Goal: Transaction & Acquisition: Book appointment/travel/reservation

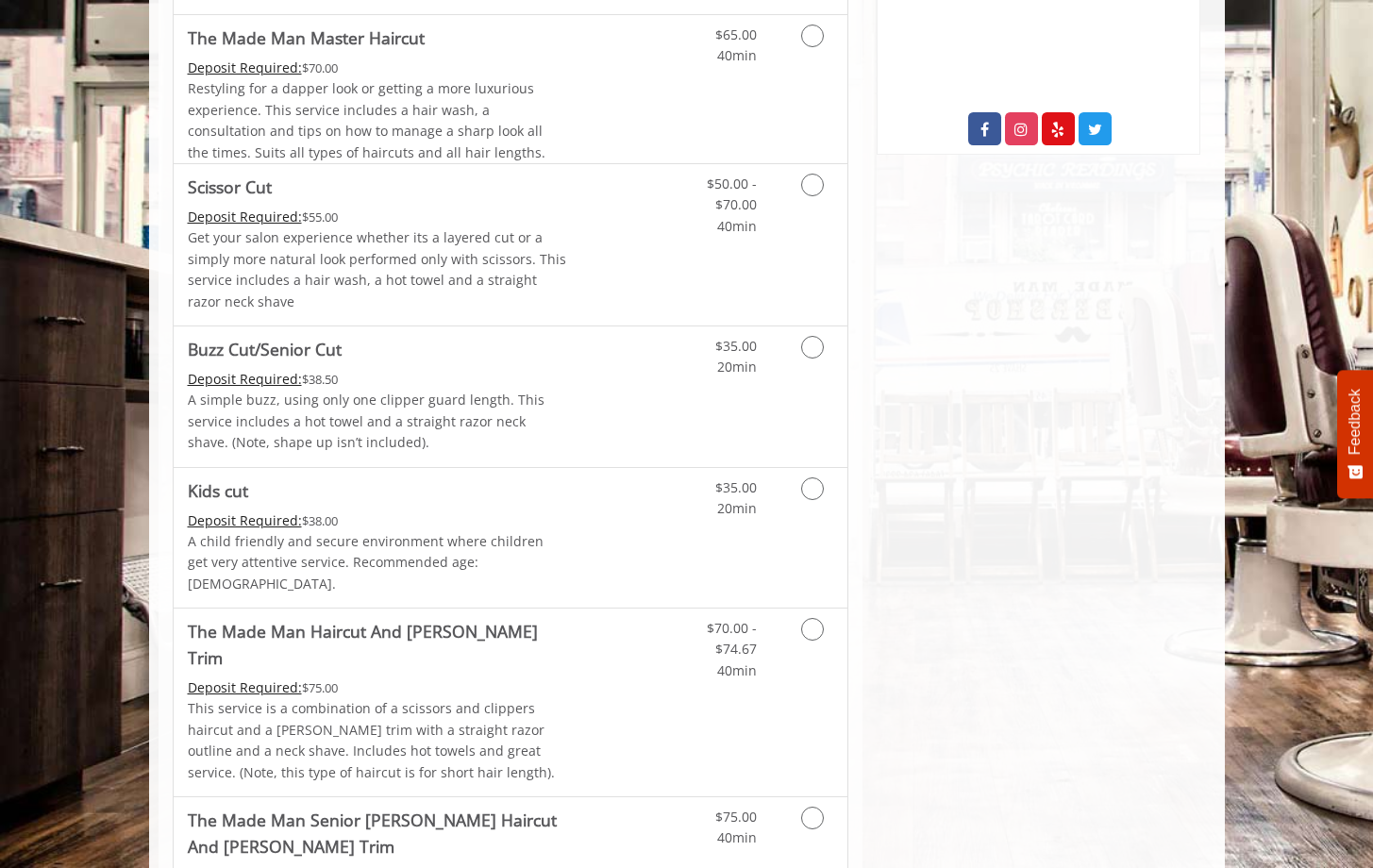
scroll to position [797, 0]
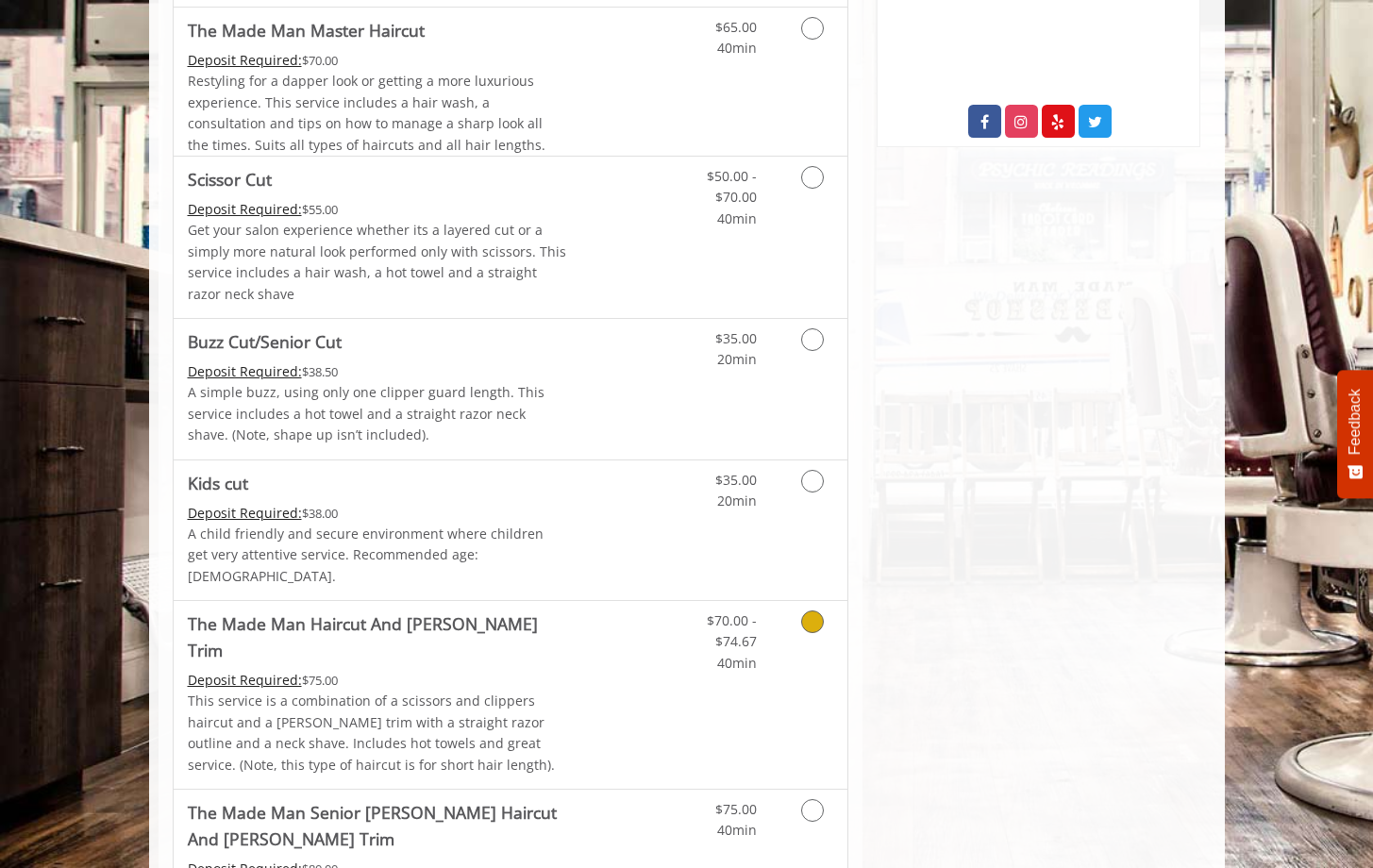
click at [393, 611] on Trim "The Made Man Haircut And [PERSON_NAME] Trim" at bounding box center [377, 637] width 380 height 53
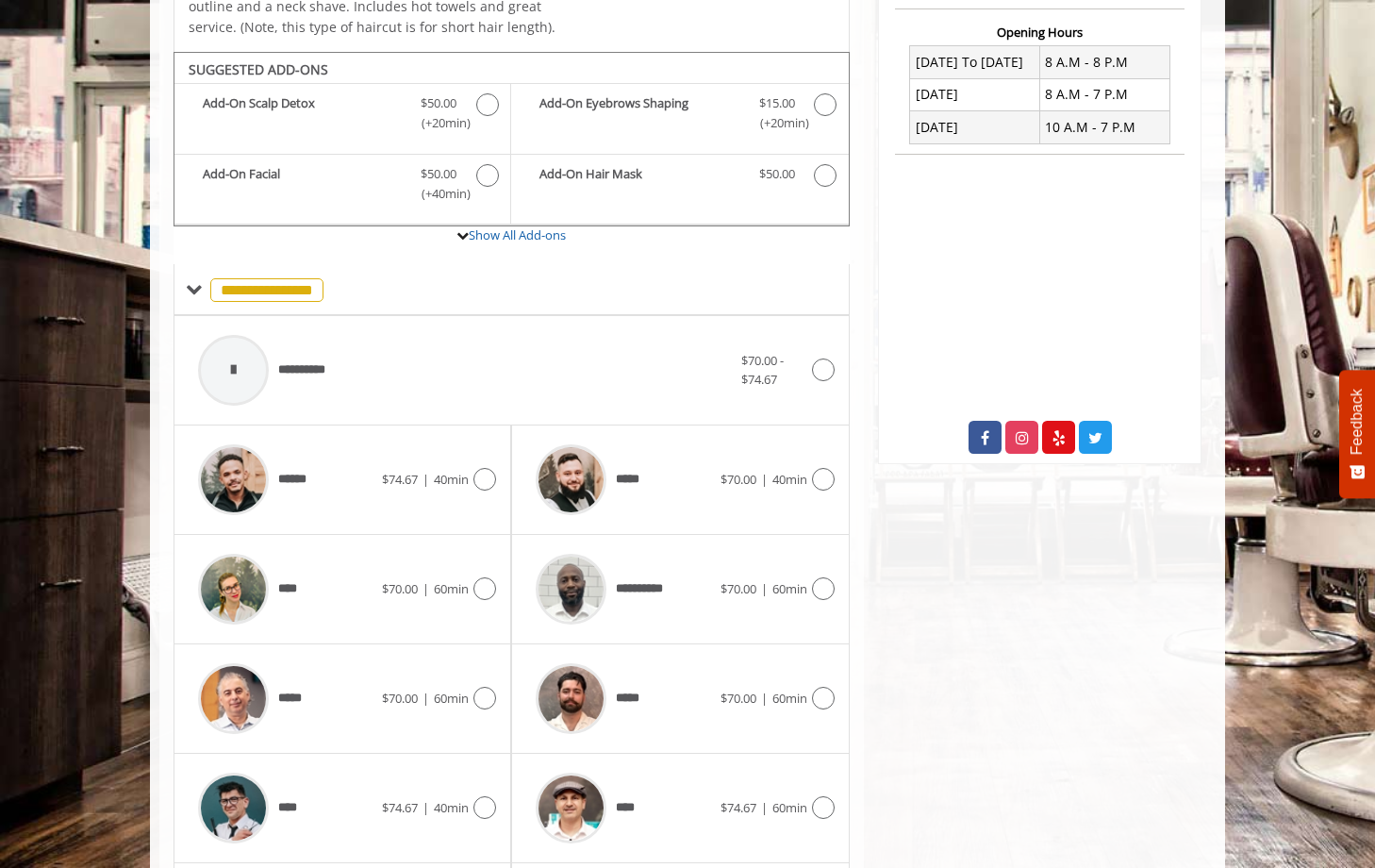
scroll to position [506, 0]
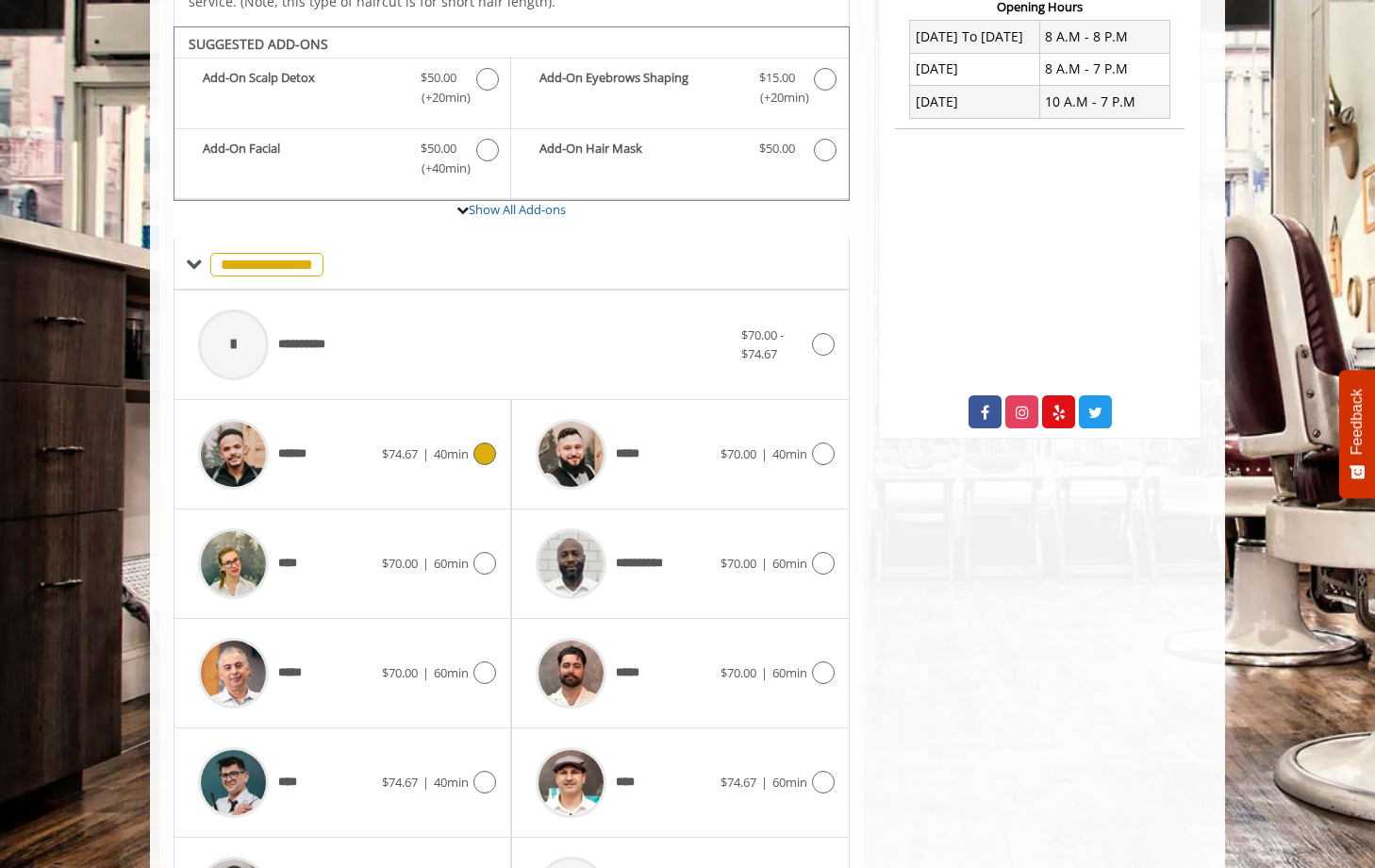
click at [486, 443] on icon at bounding box center [485, 454] width 22 height 22
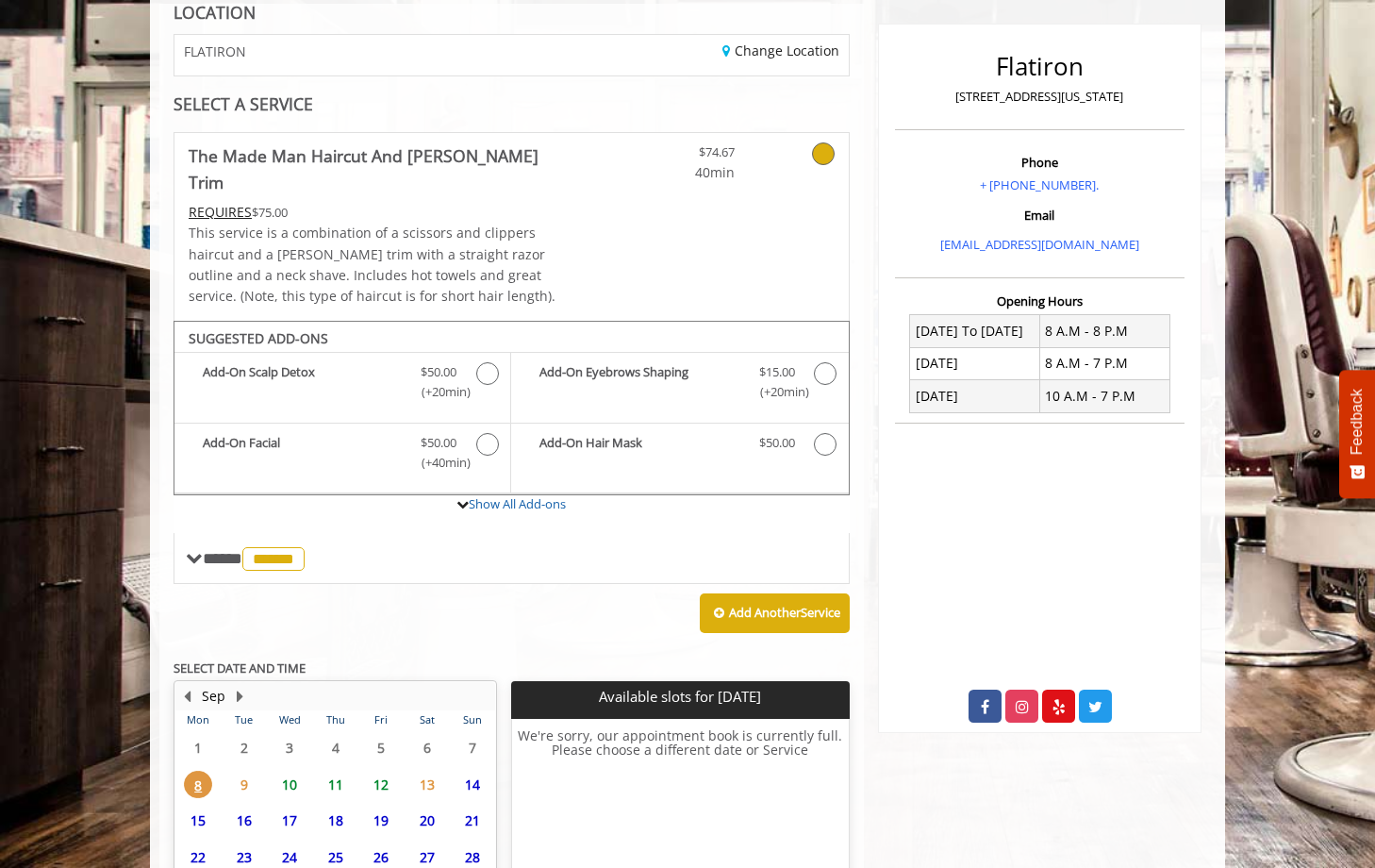
scroll to position [386, 0]
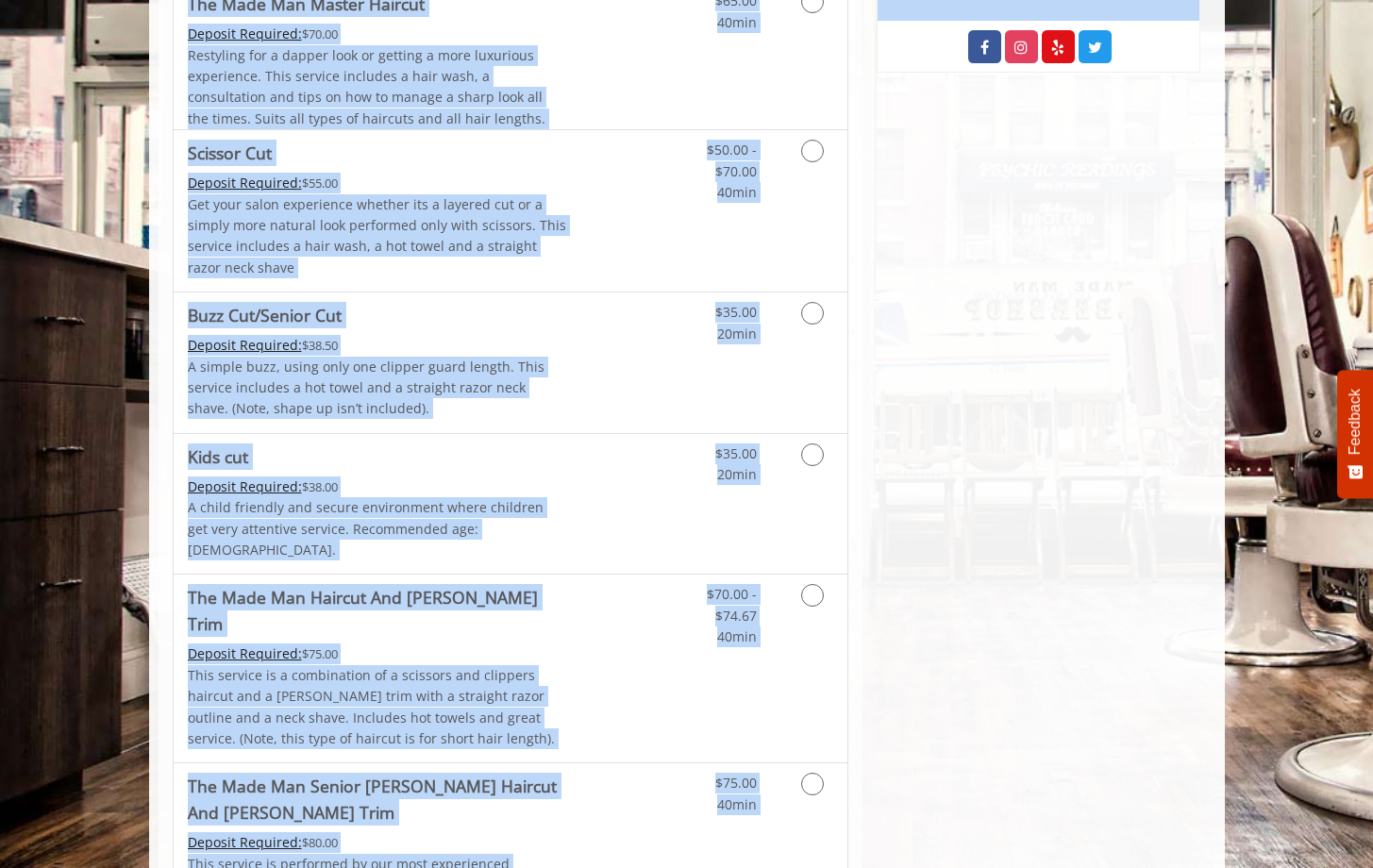
scroll to position [954, 0]
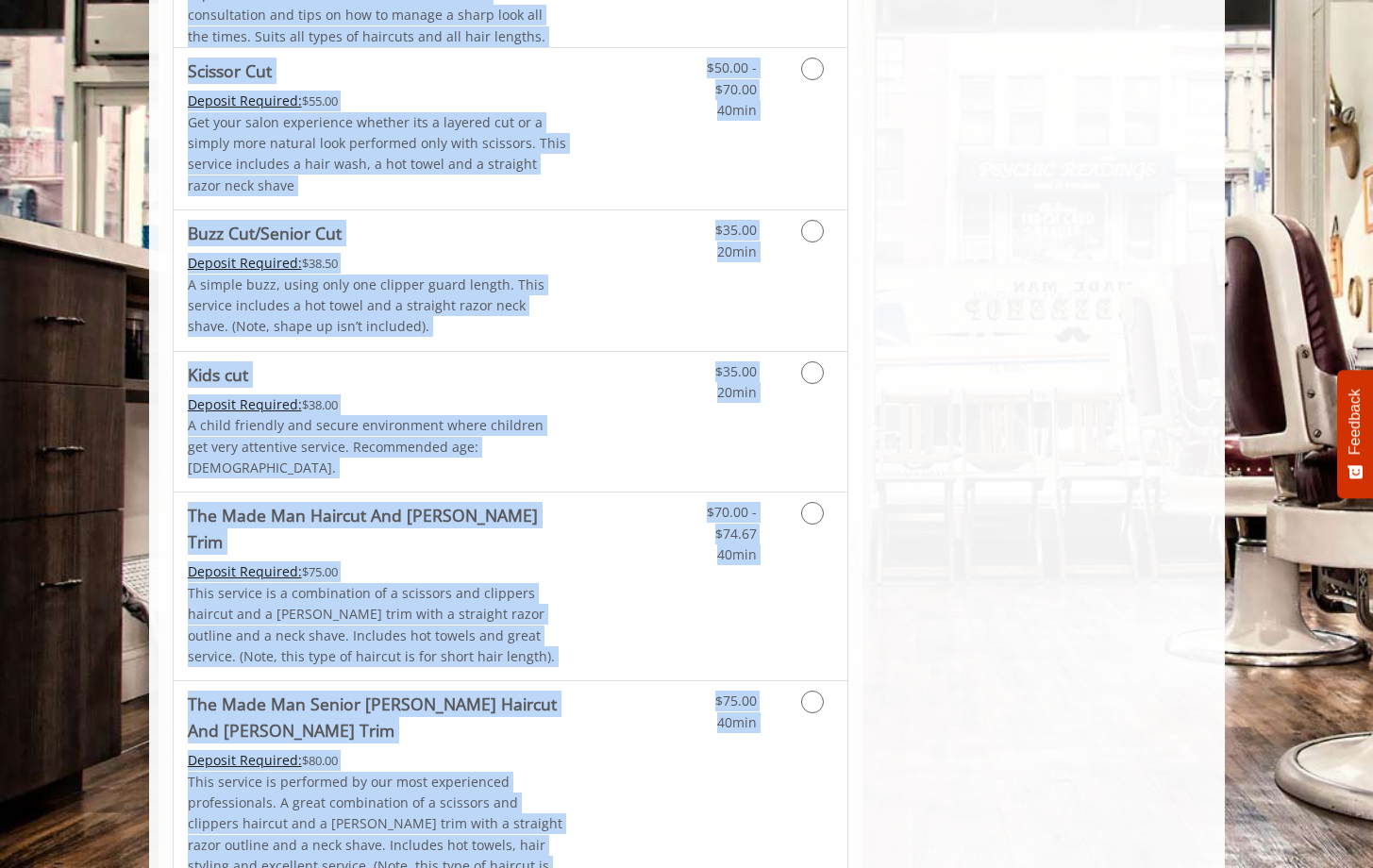
drag, startPoint x: 1387, startPoint y: 163, endPoint x: 1157, endPoint y: 399, distance: 329.5
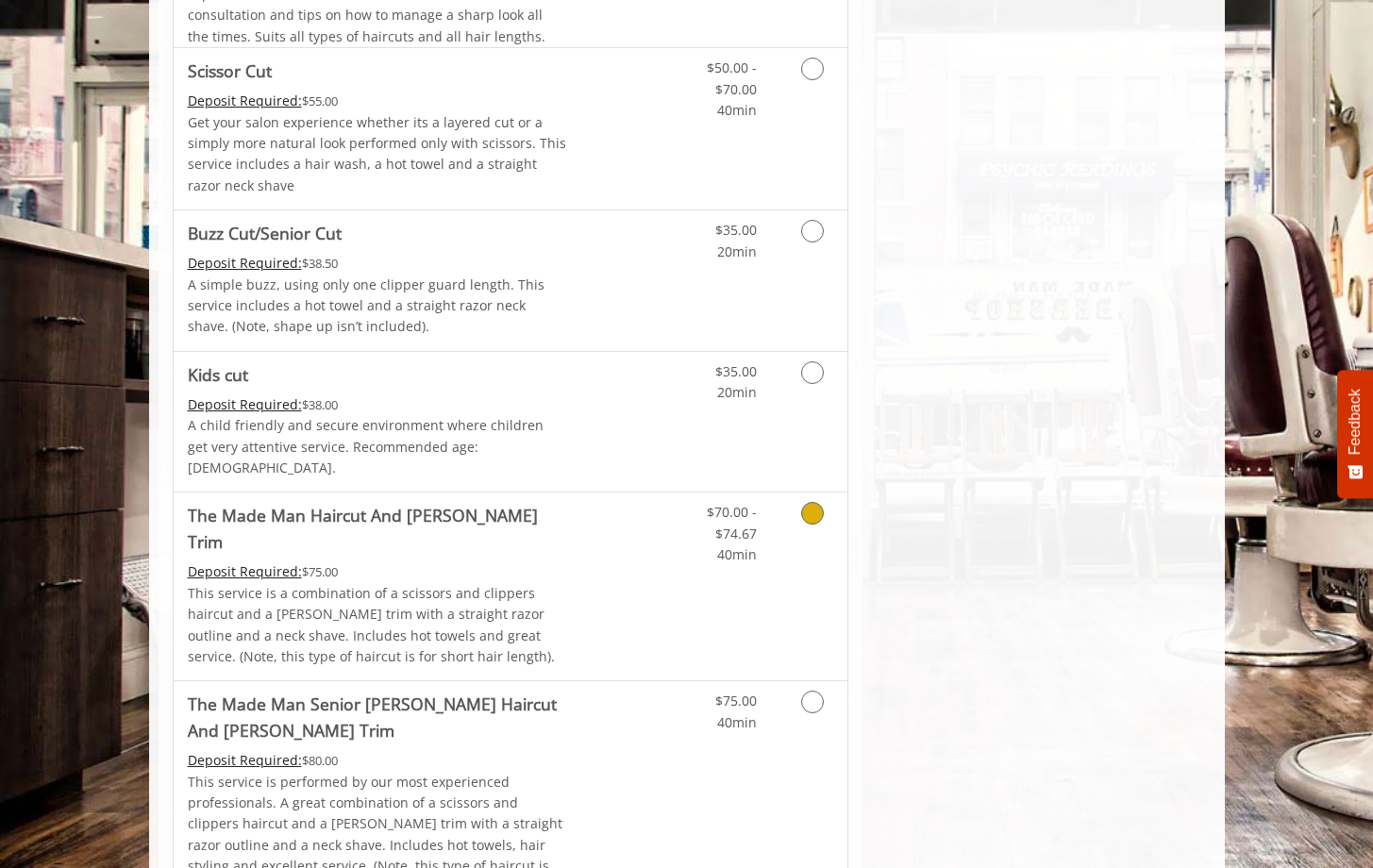
click at [378, 502] on Trim "The Made Man Haircut And [PERSON_NAME] Trim" at bounding box center [377, 529] width 380 height 53
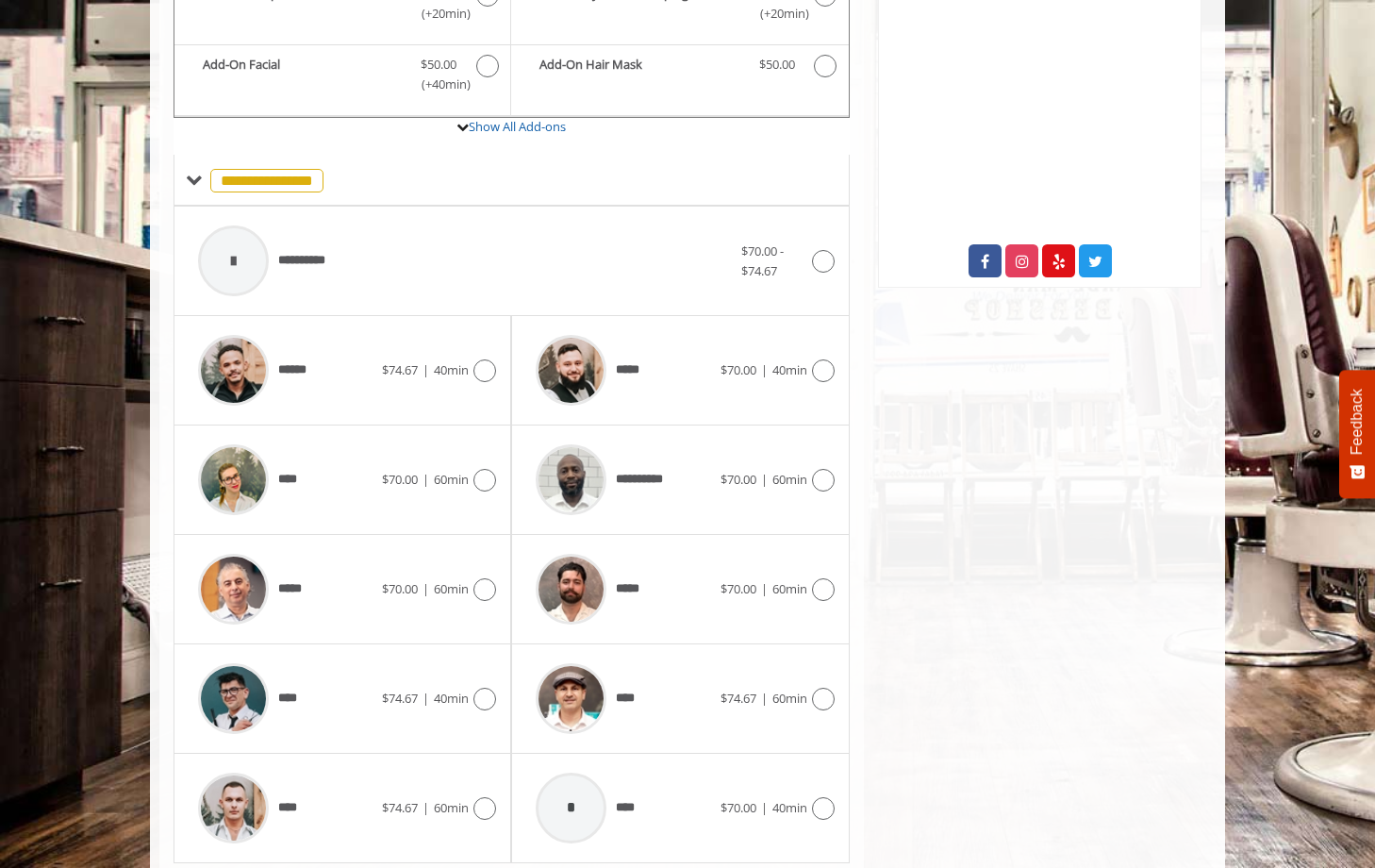
scroll to position [691, 0]
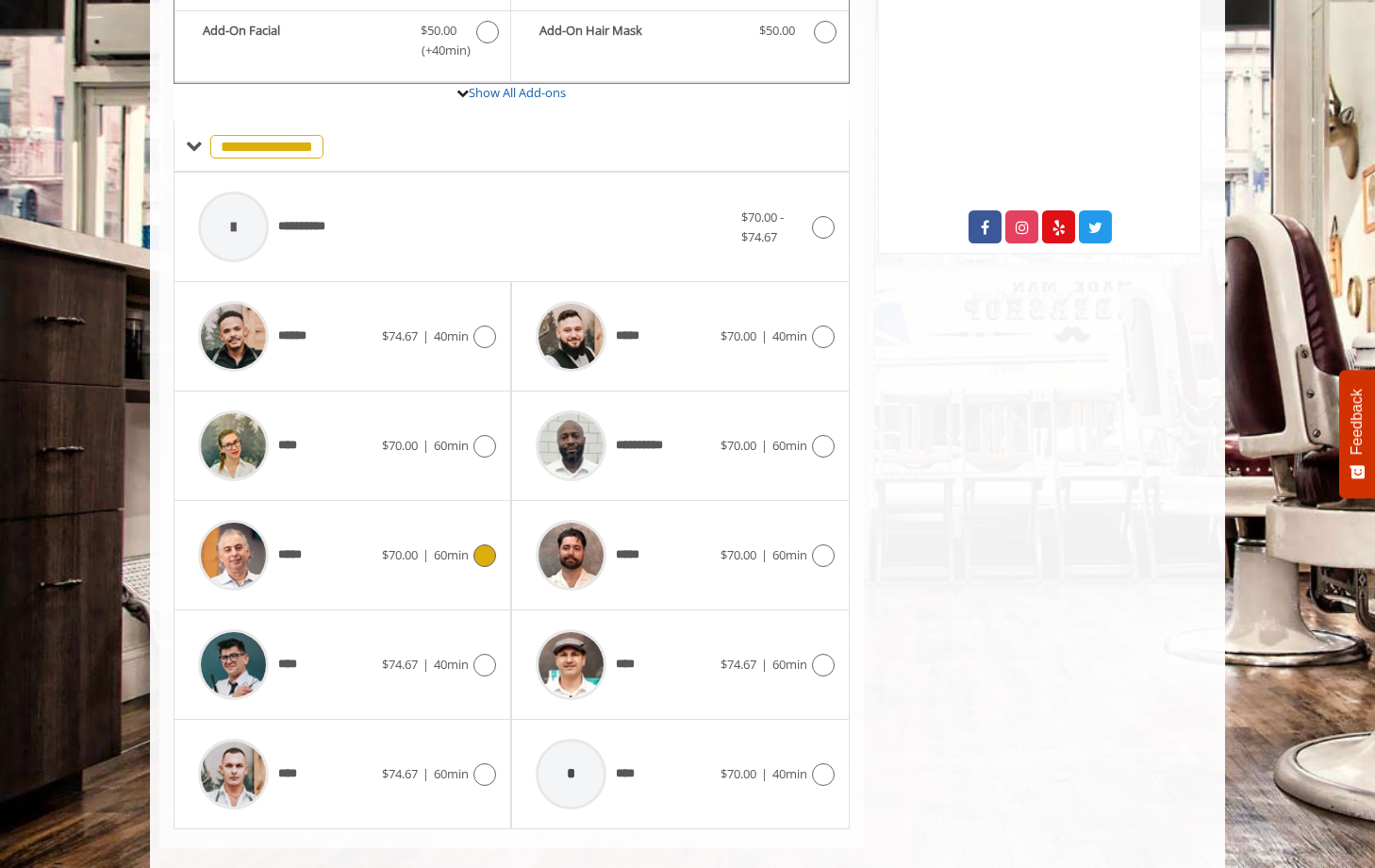
click at [479, 544] on icon at bounding box center [485, 555] width 22 height 22
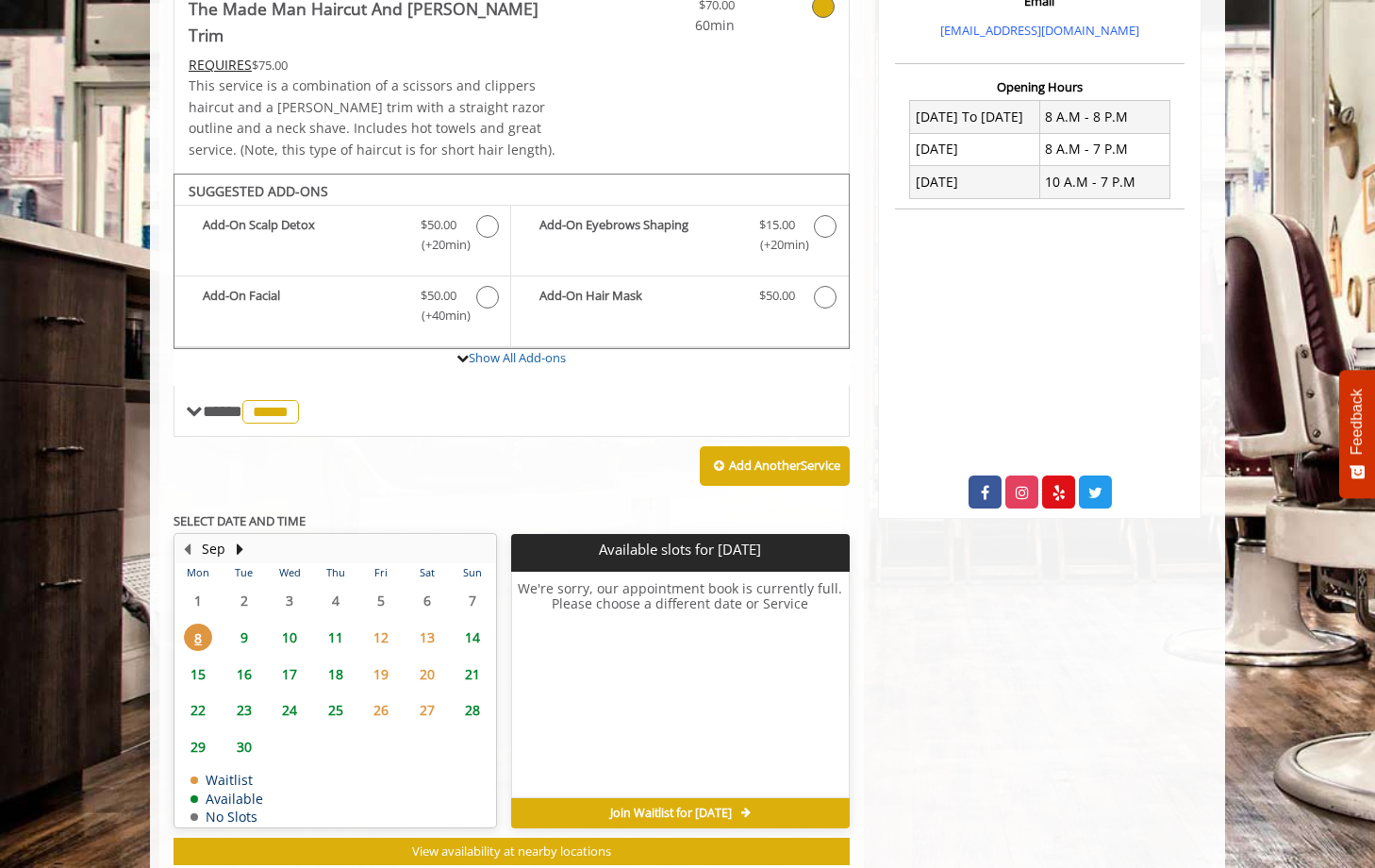
scroll to position [453, 0]
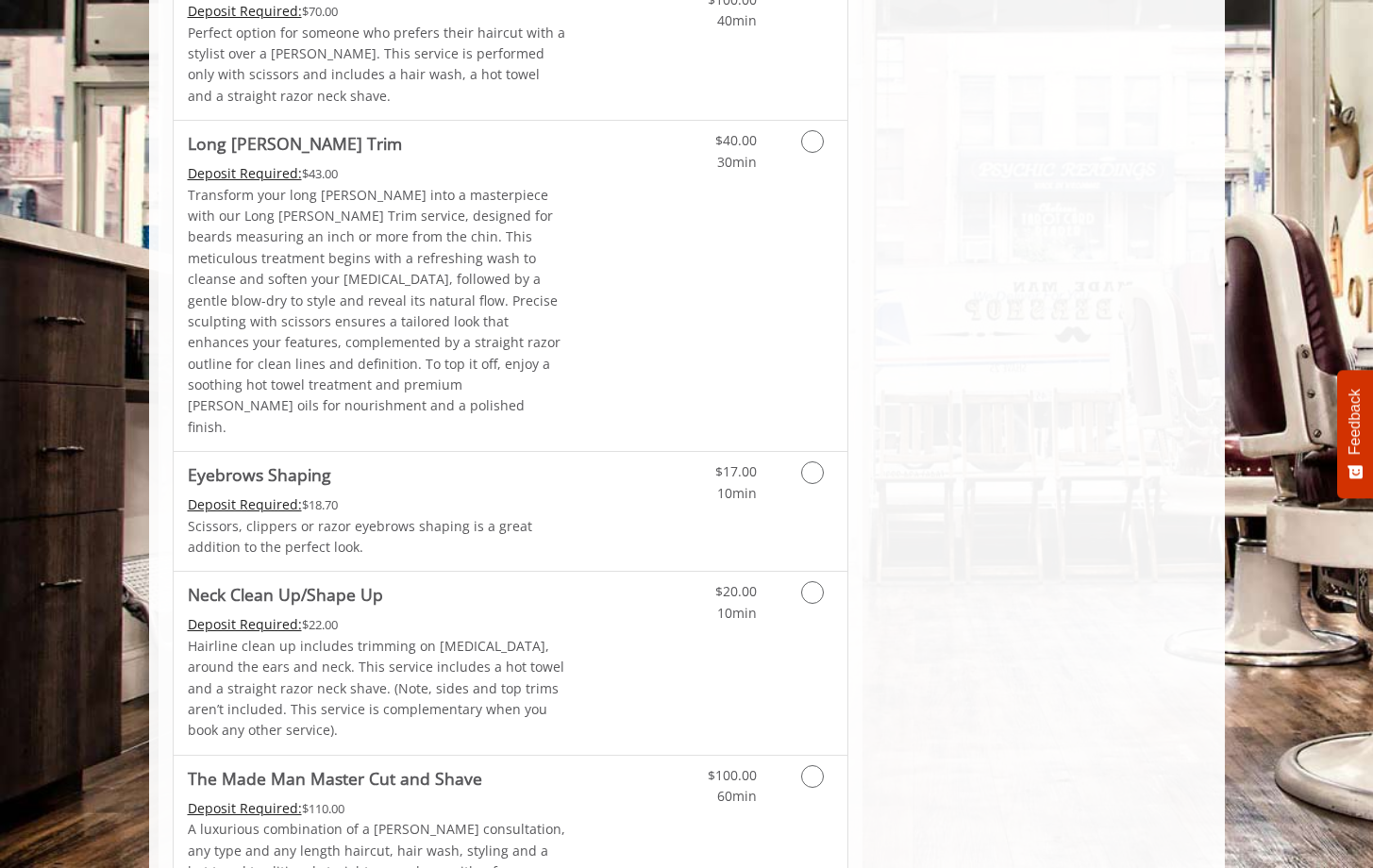
scroll to position [2628, 0]
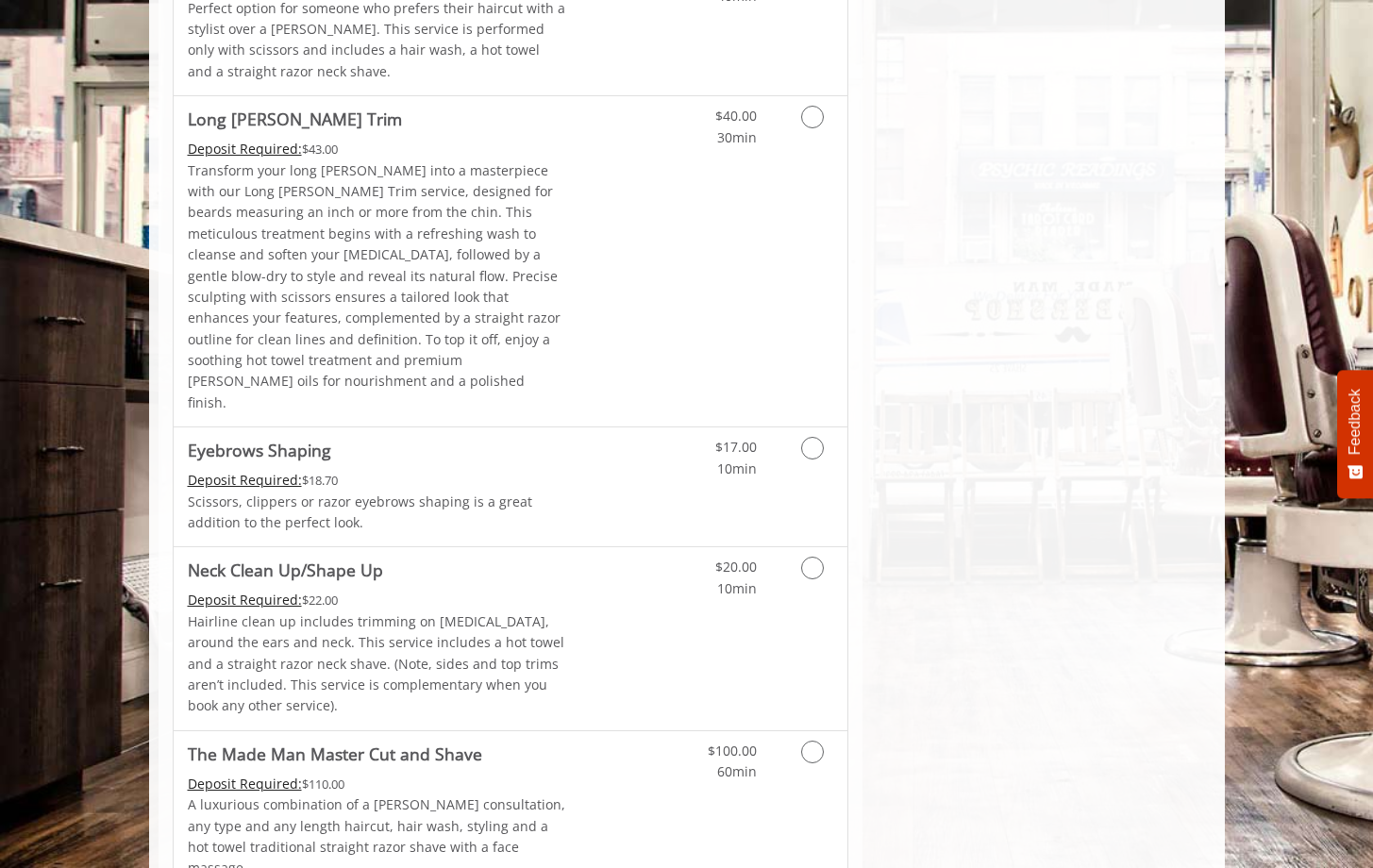
drag, startPoint x: 299, startPoint y: 723, endPoint x: 1019, endPoint y: 346, distance: 812.7
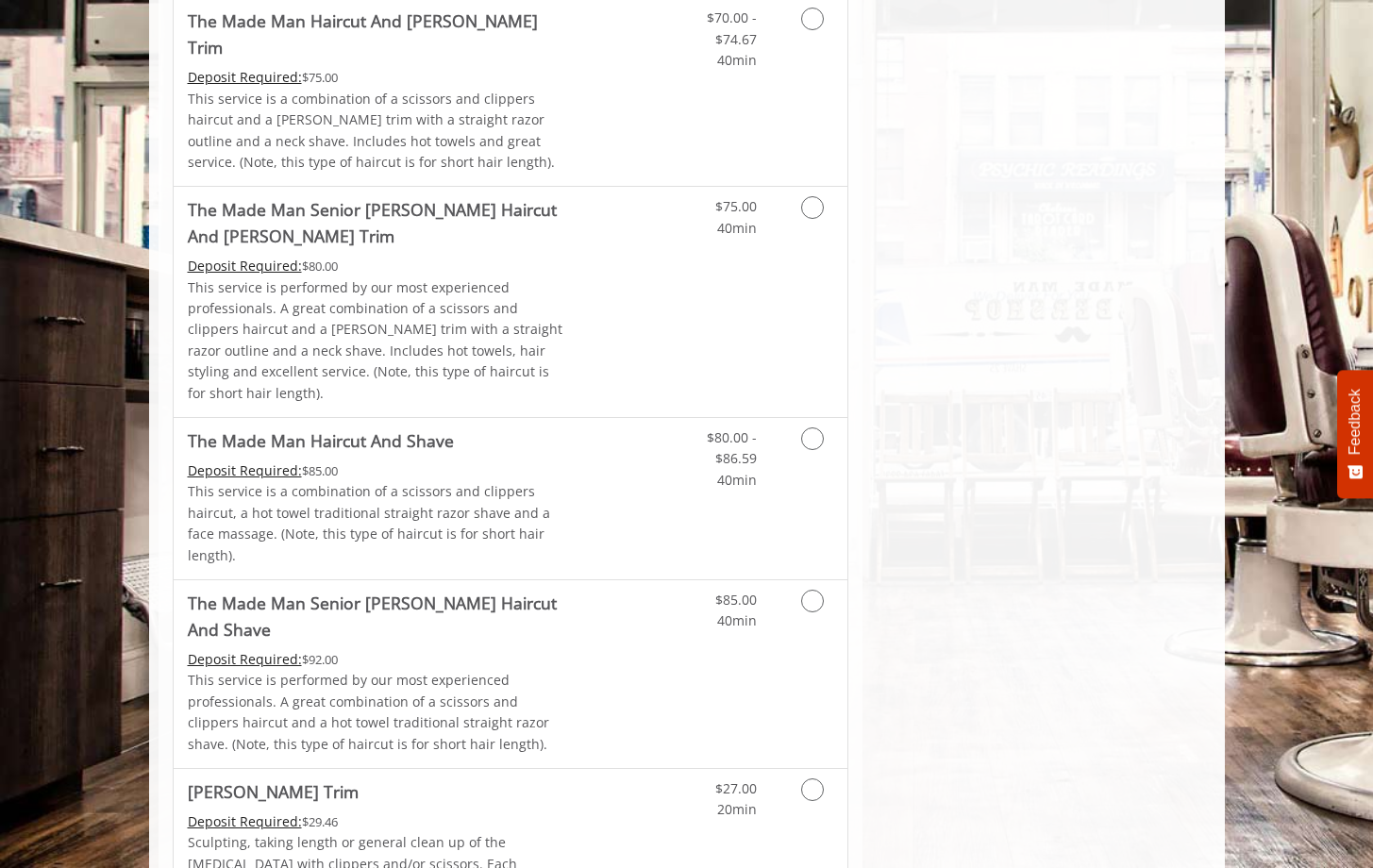
scroll to position [1451, 0]
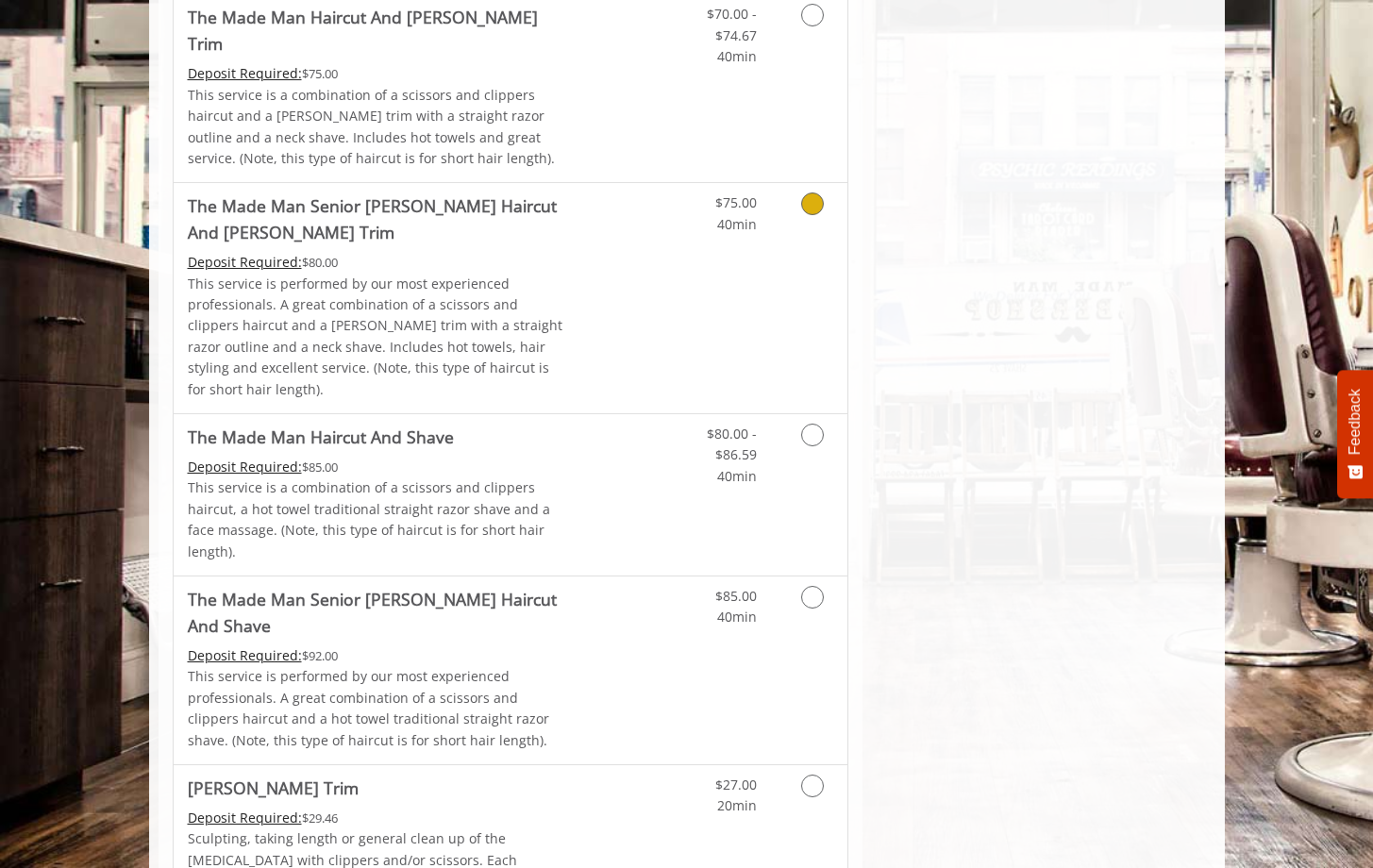
click at [592, 233] on link "Discounted Price" at bounding box center [622, 298] width 112 height 230
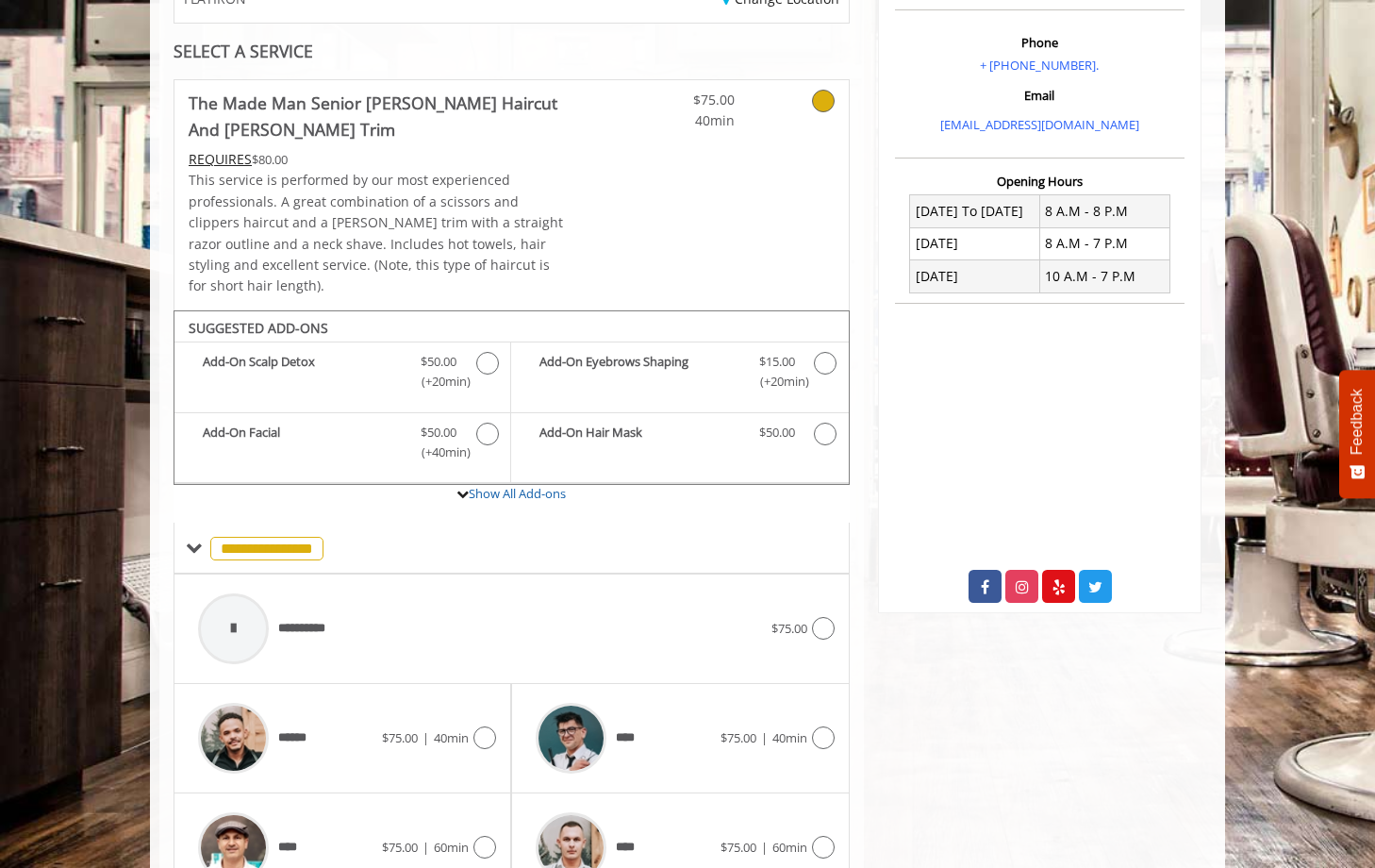
scroll to position [412, 0]
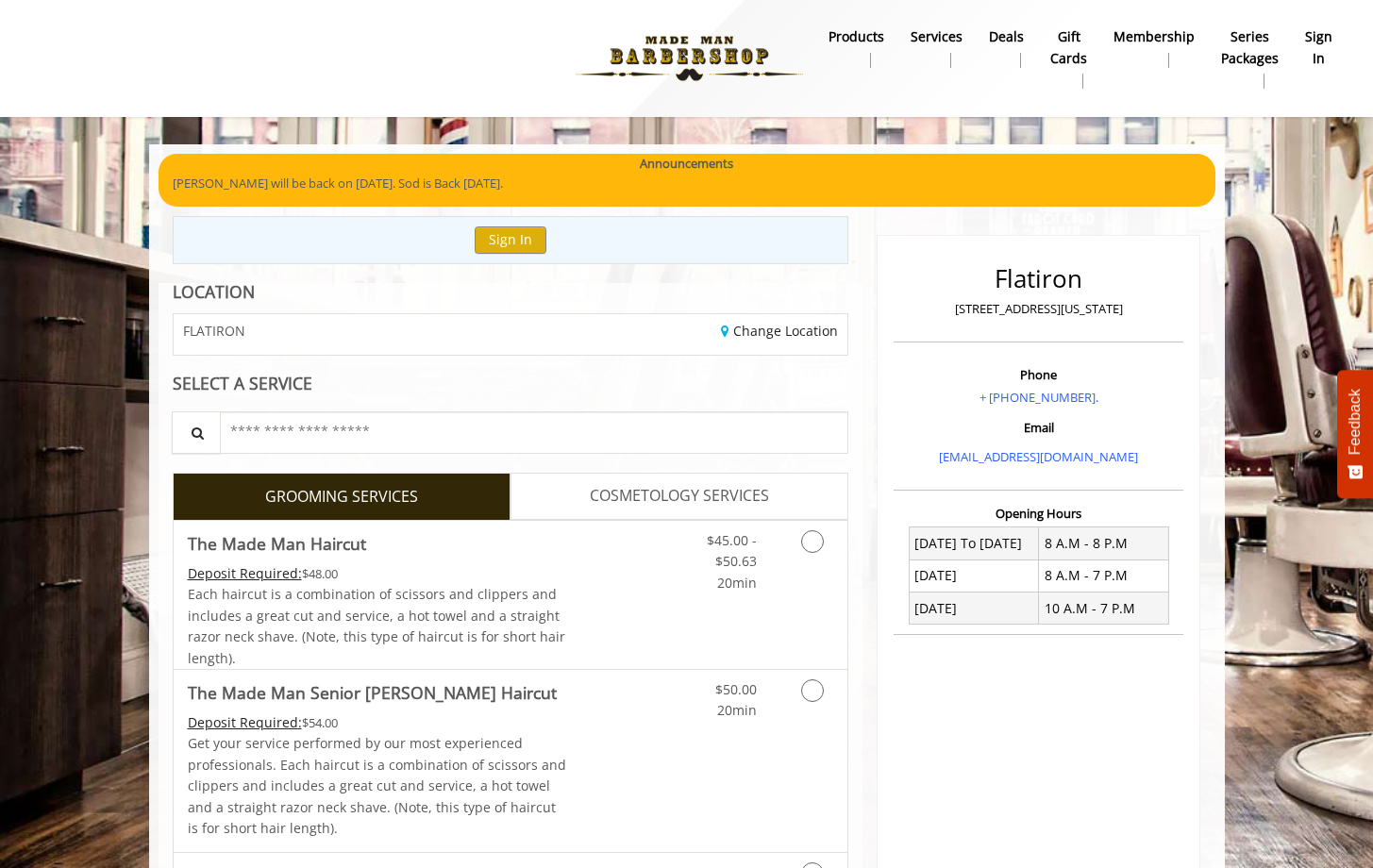
scroll to position [848, 0]
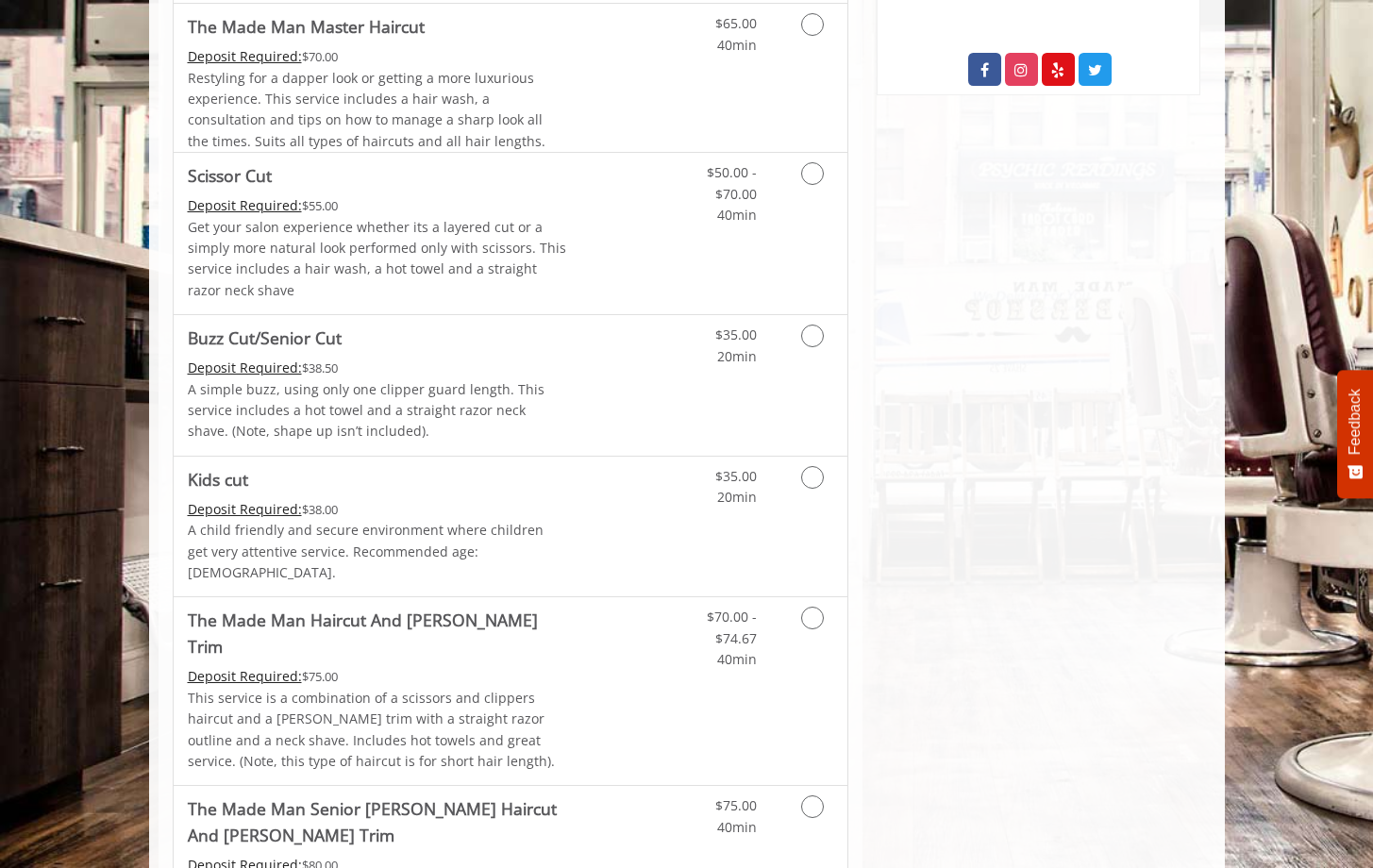
drag, startPoint x: 1387, startPoint y: 216, endPoint x: 1315, endPoint y: 264, distance: 86.5
click at [438, 607] on Trim "The Made Man Haircut And [PERSON_NAME] Trim" at bounding box center [377, 633] width 380 height 53
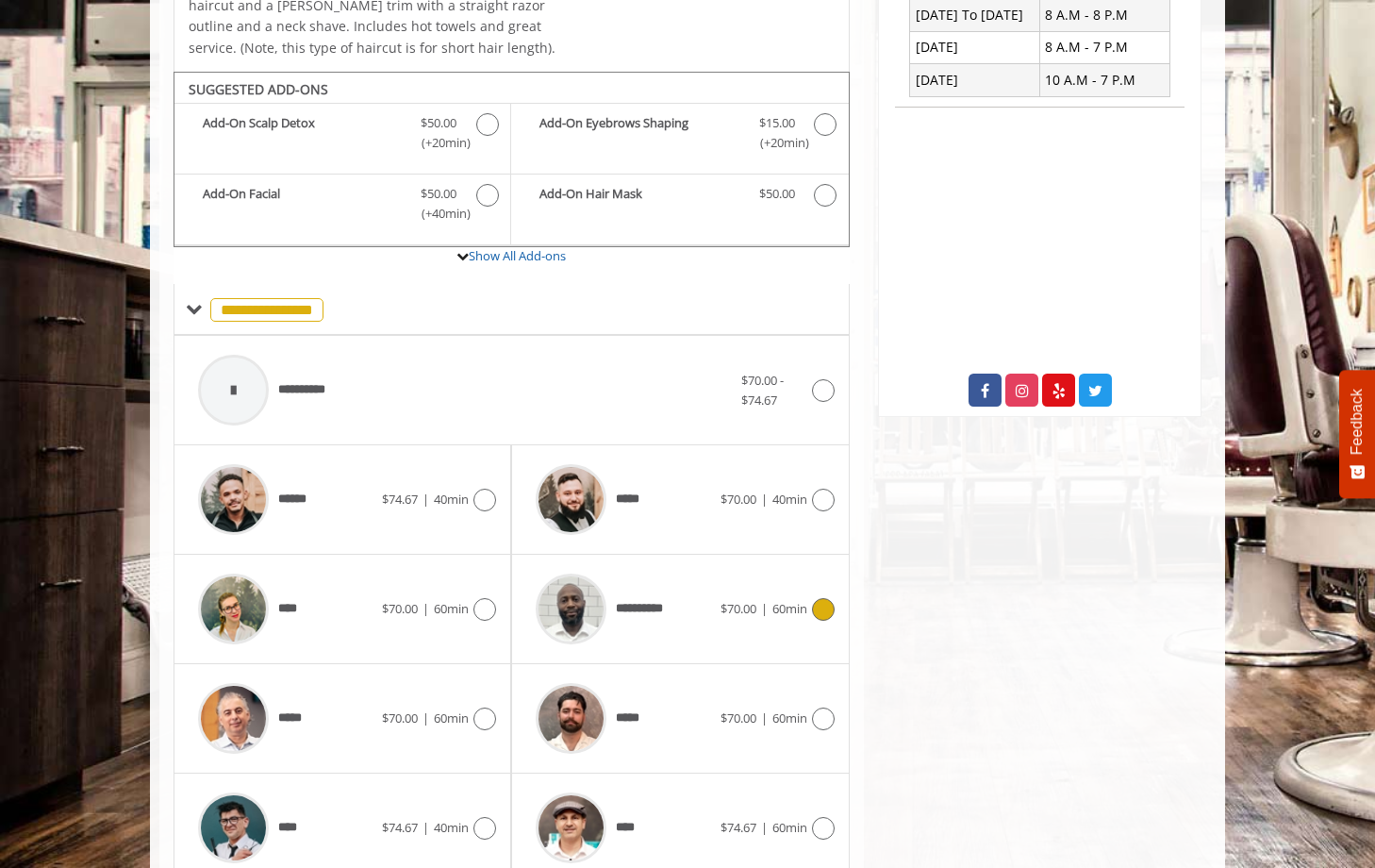
scroll to position [573, 0]
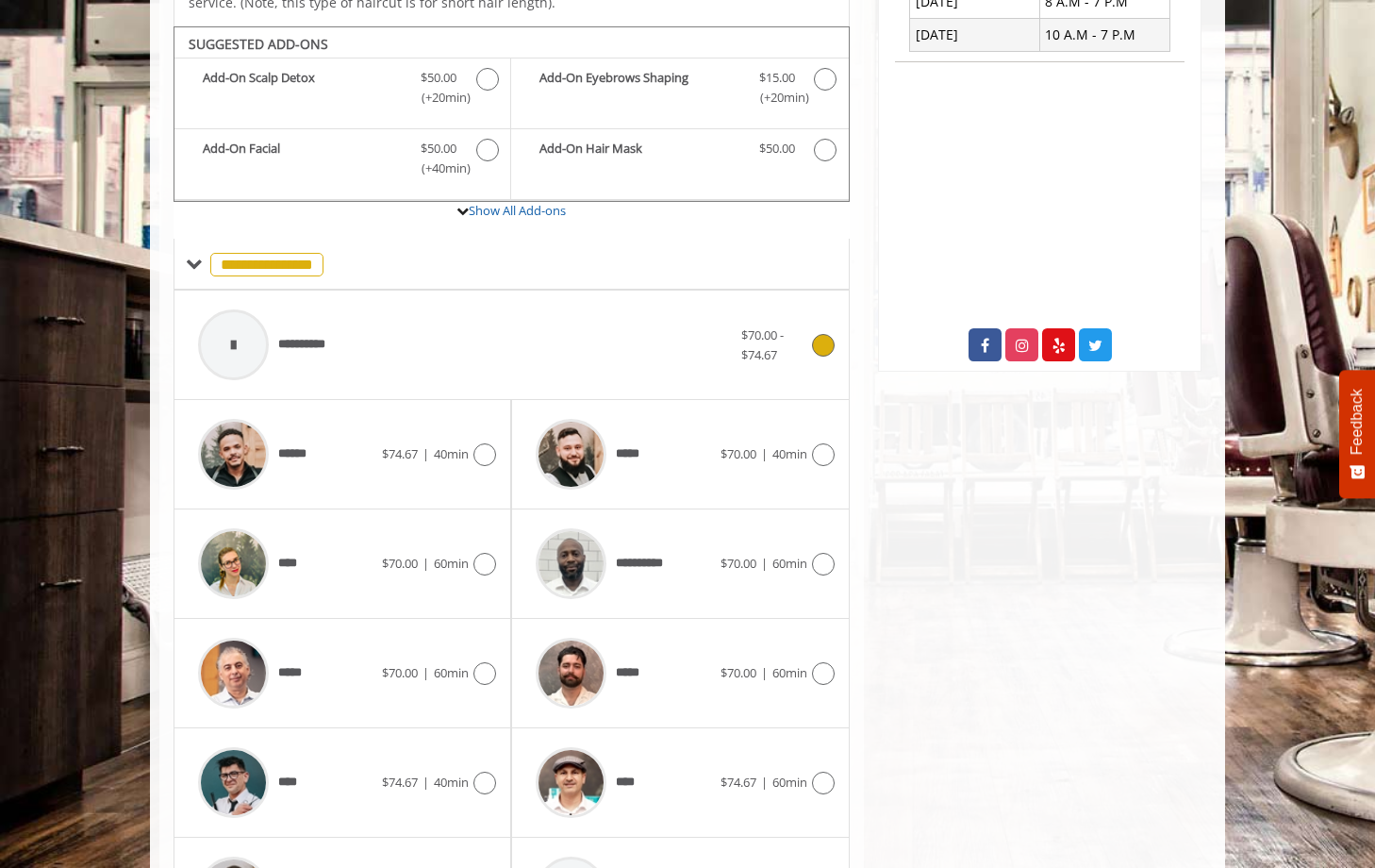
click at [310, 335] on span "**********" at bounding box center [310, 344] width 64 height 20
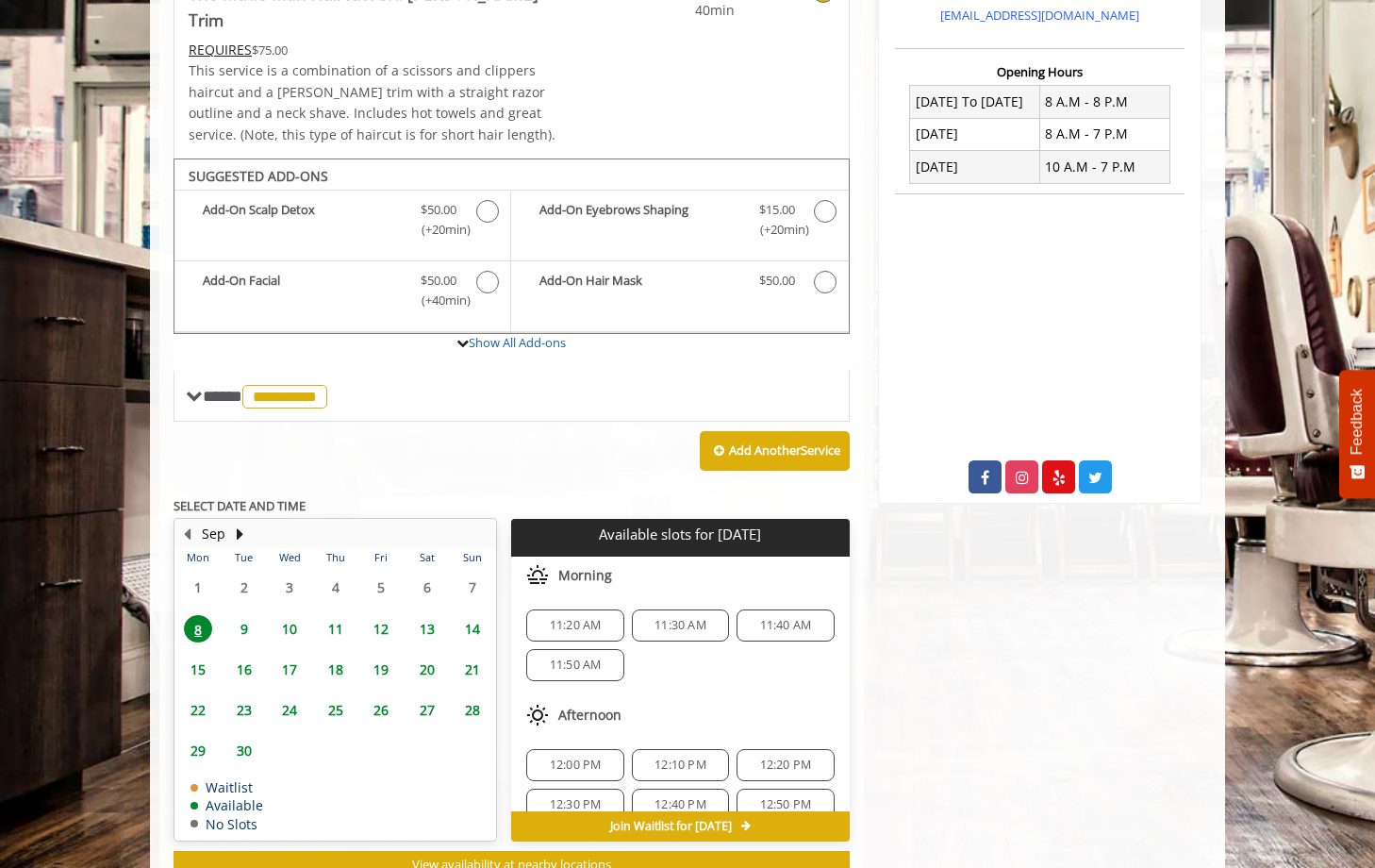
scroll to position [481, 0]
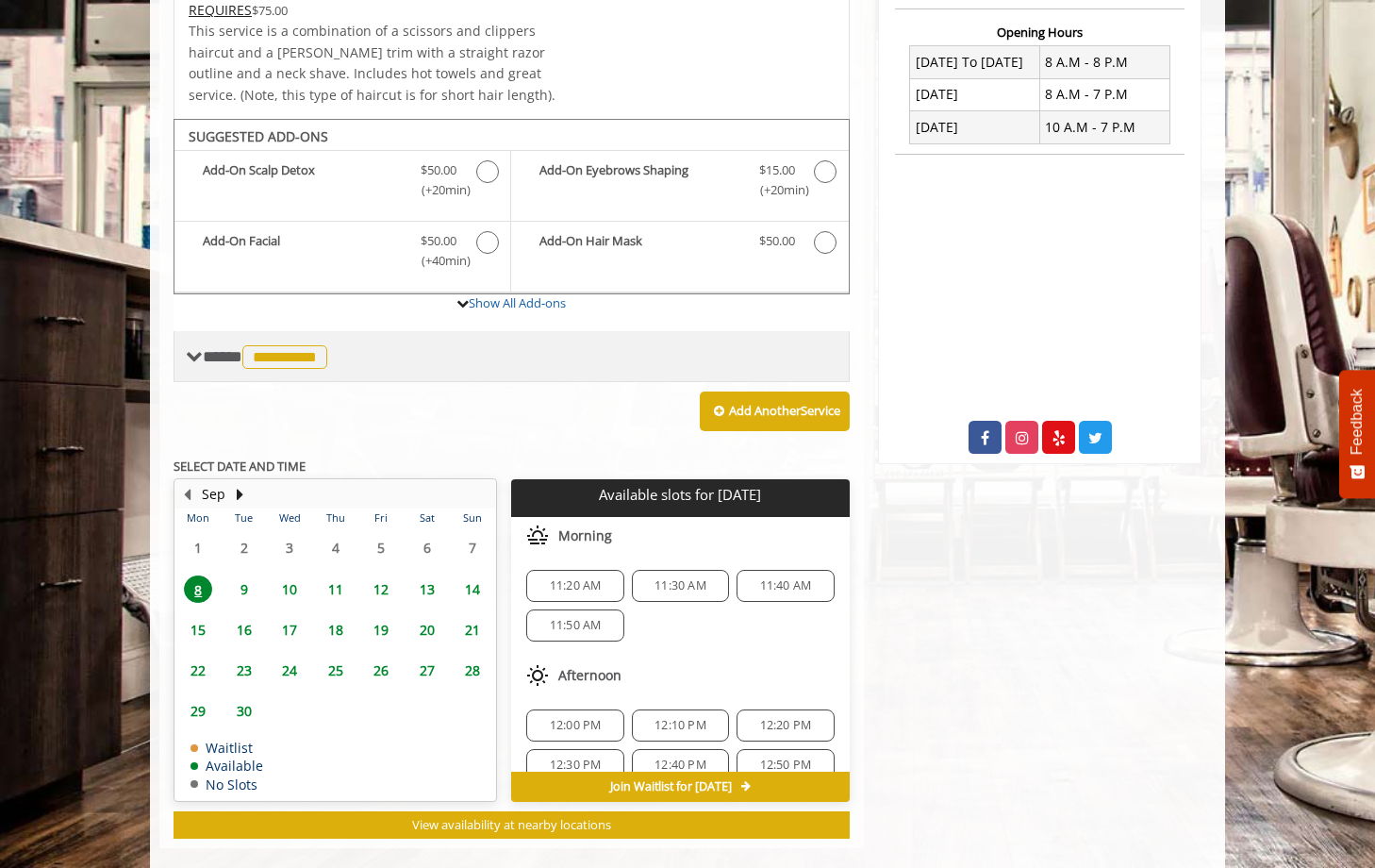
click at [216, 348] on span "**********" at bounding box center [267, 356] width 130 height 17
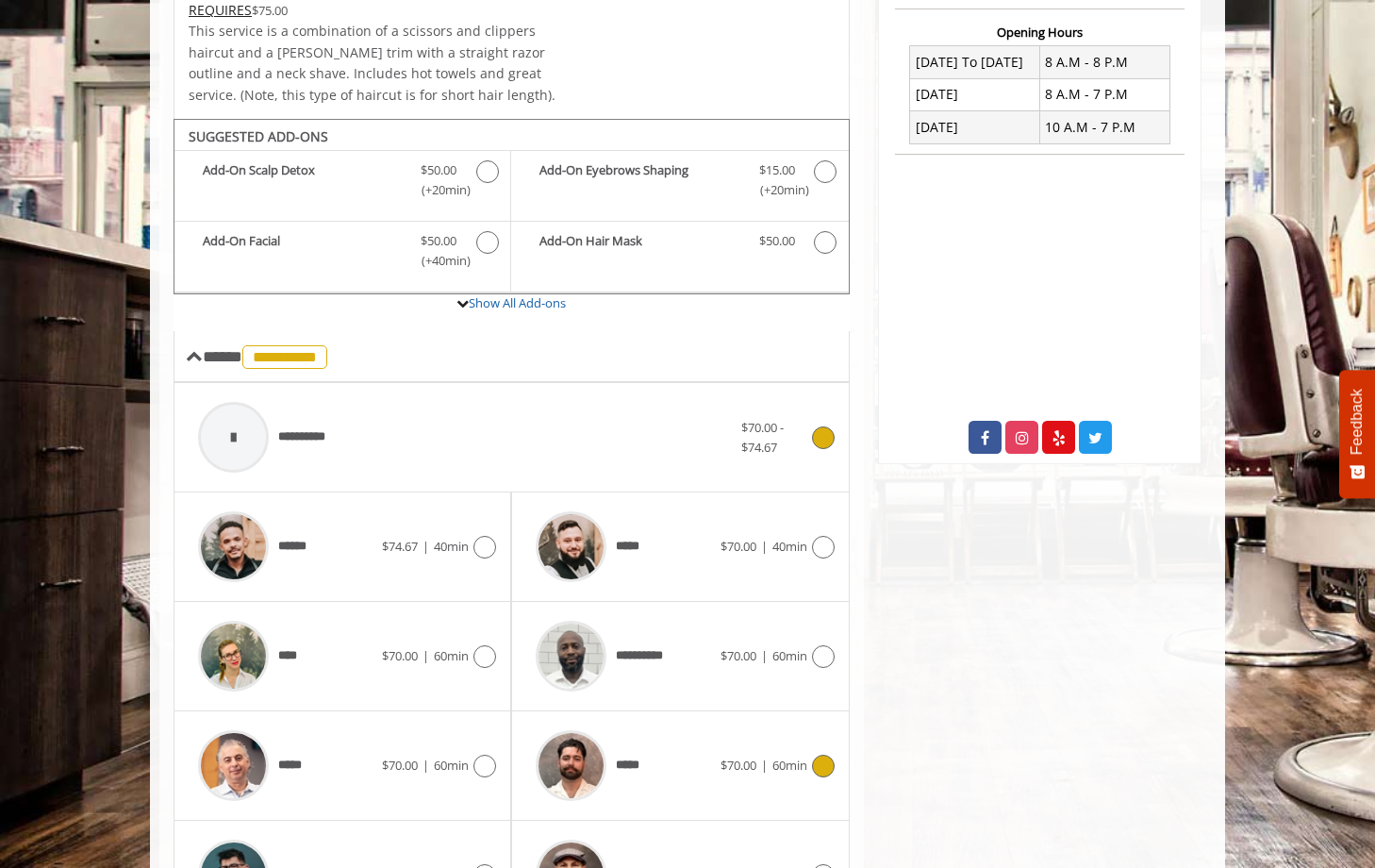
click at [599, 721] on div at bounding box center [571, 766] width 90 height 90
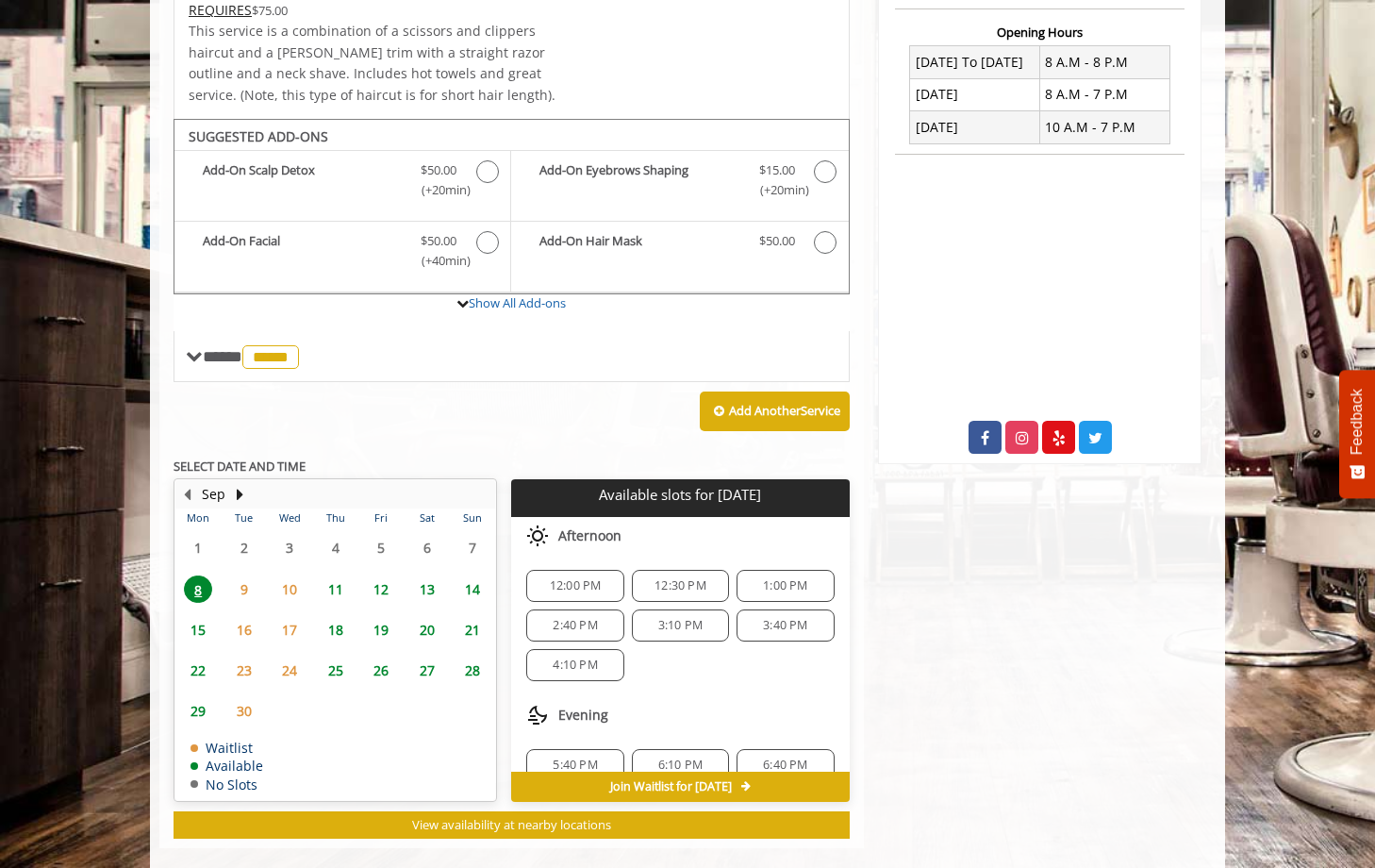
click at [778, 578] on span "1:00 PM" at bounding box center [784, 585] width 44 height 15
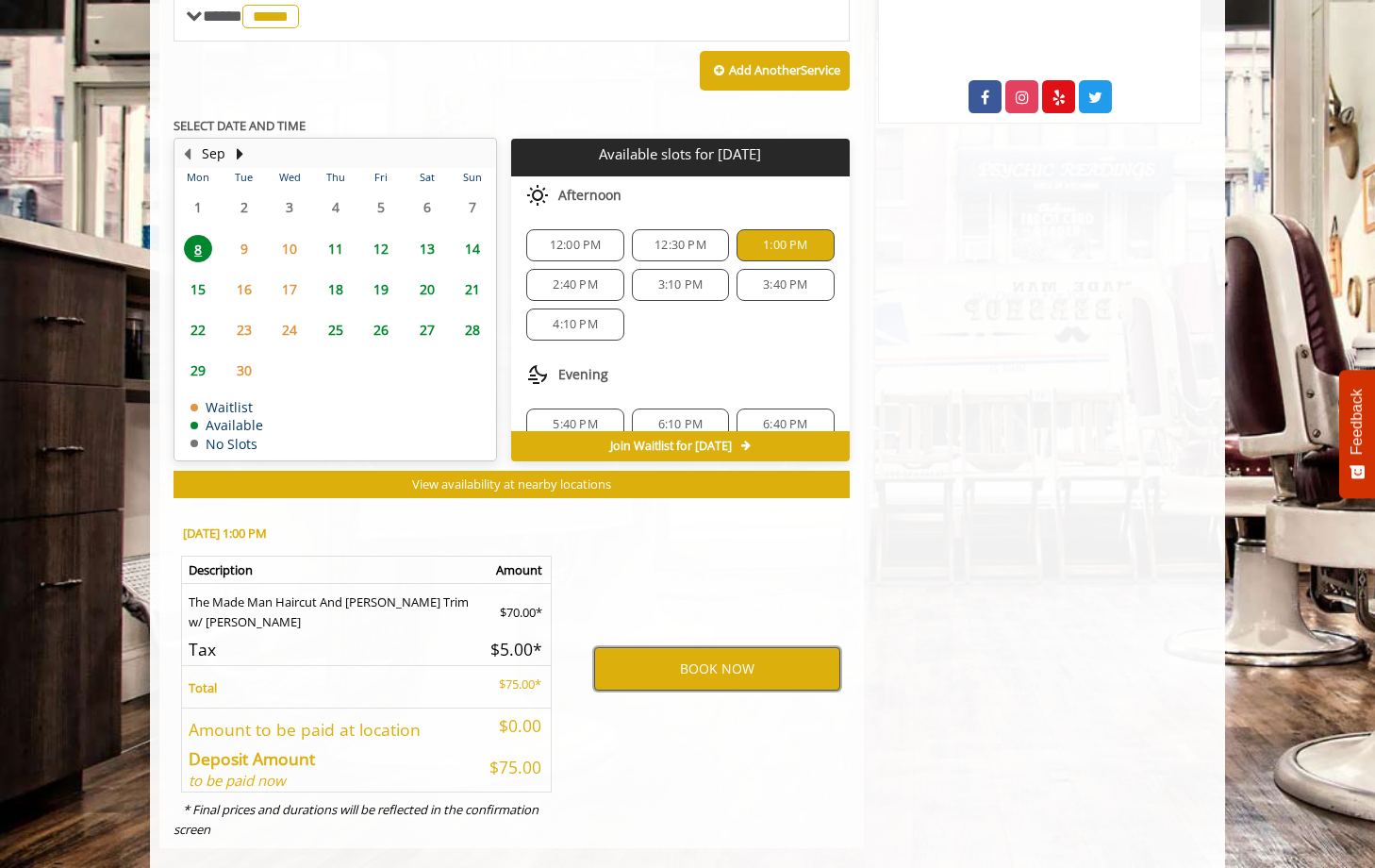
click at [710, 647] on button "BOOK NOW" at bounding box center [717, 668] width 246 height 43
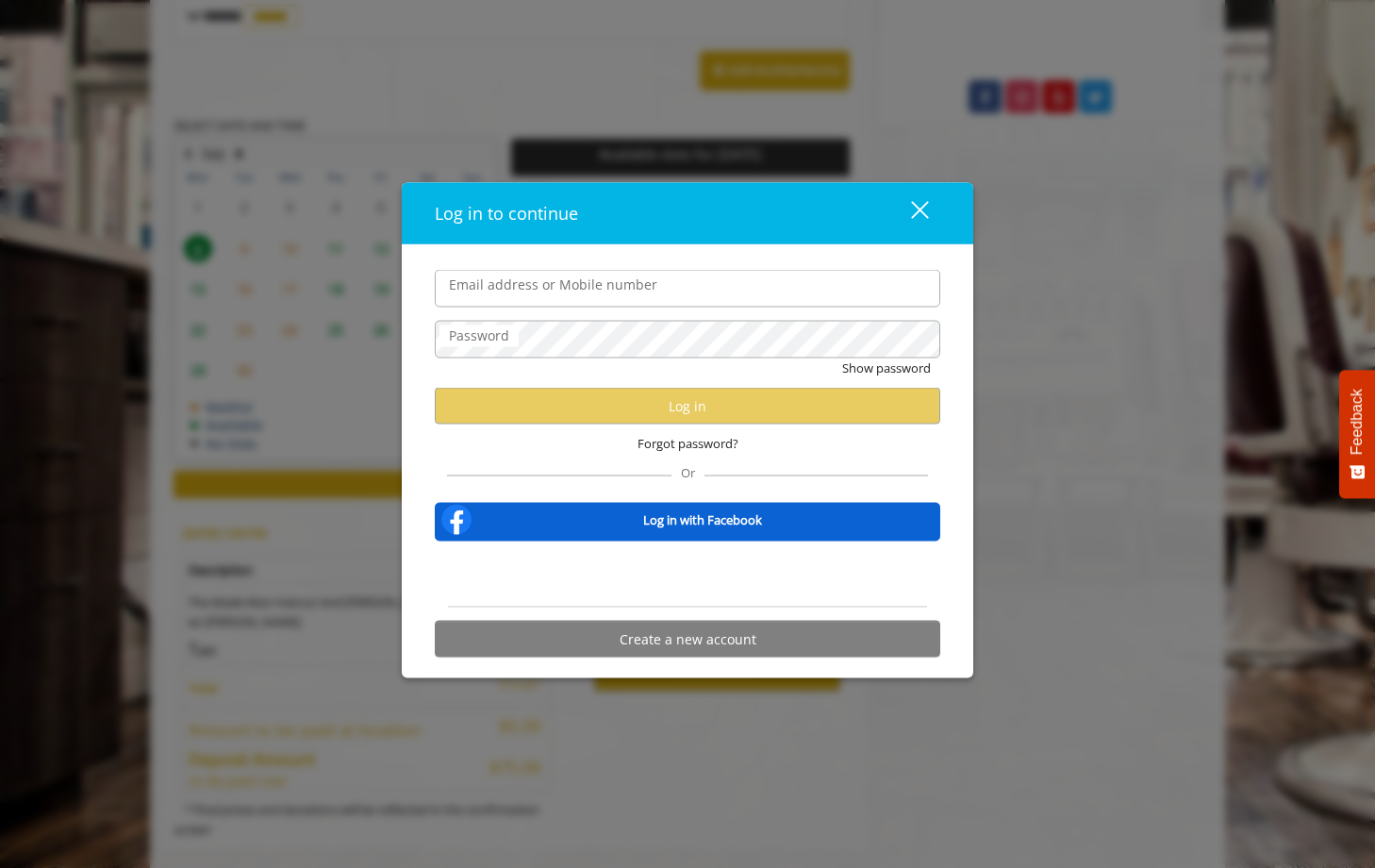
click at [923, 201] on div "close" at bounding box center [908, 213] width 38 height 28
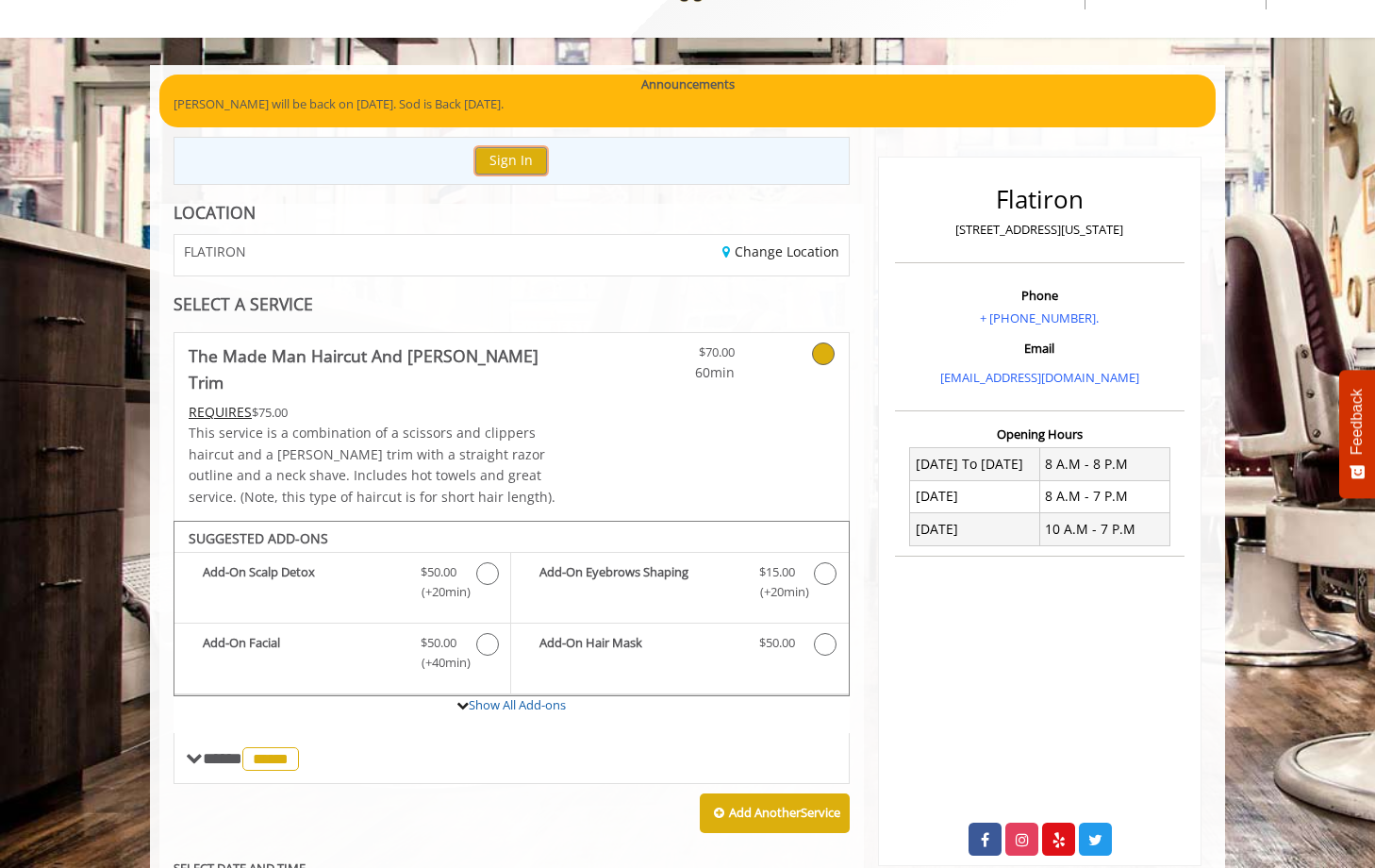
scroll to position [163, 0]
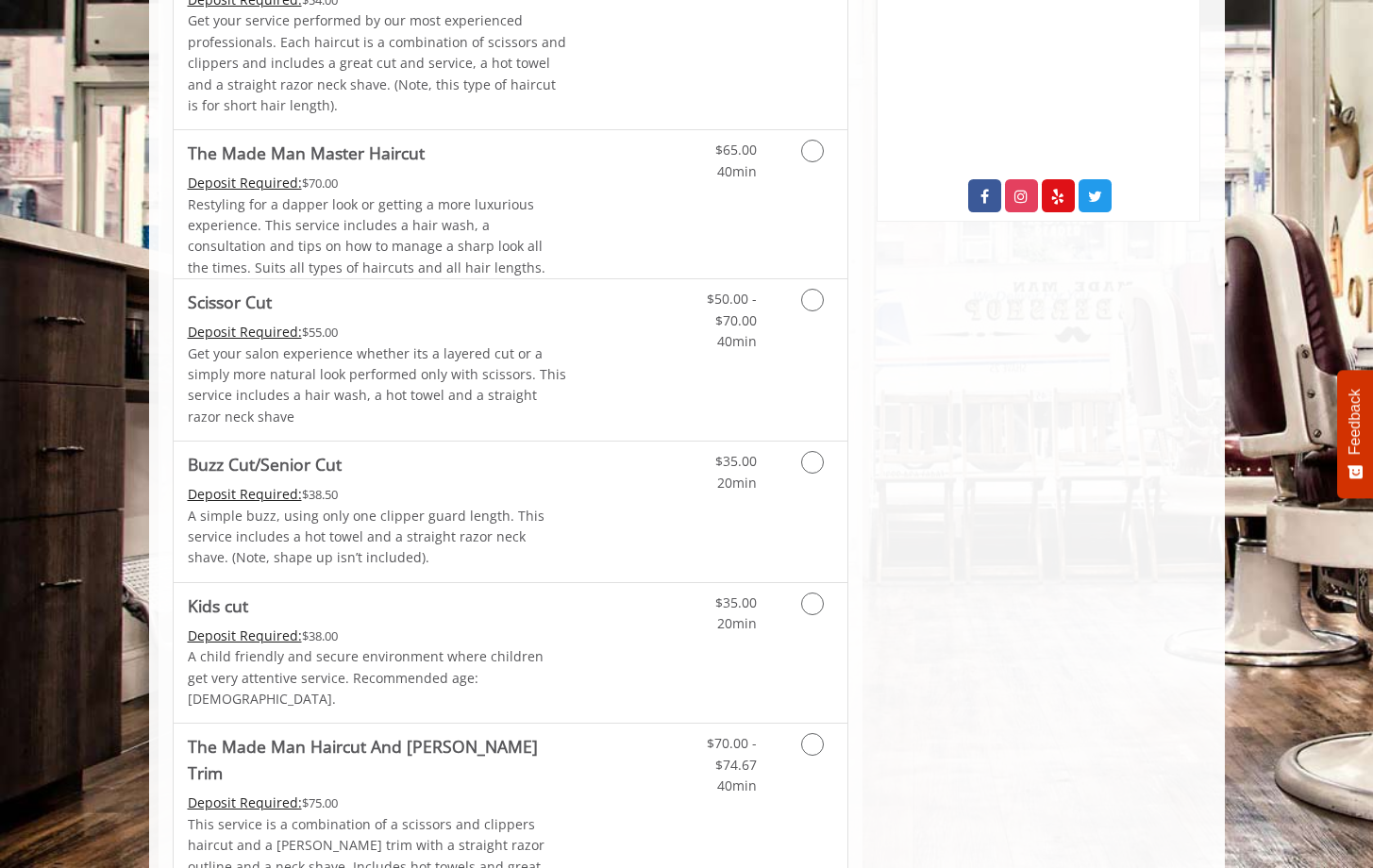
scroll to position [855, 0]
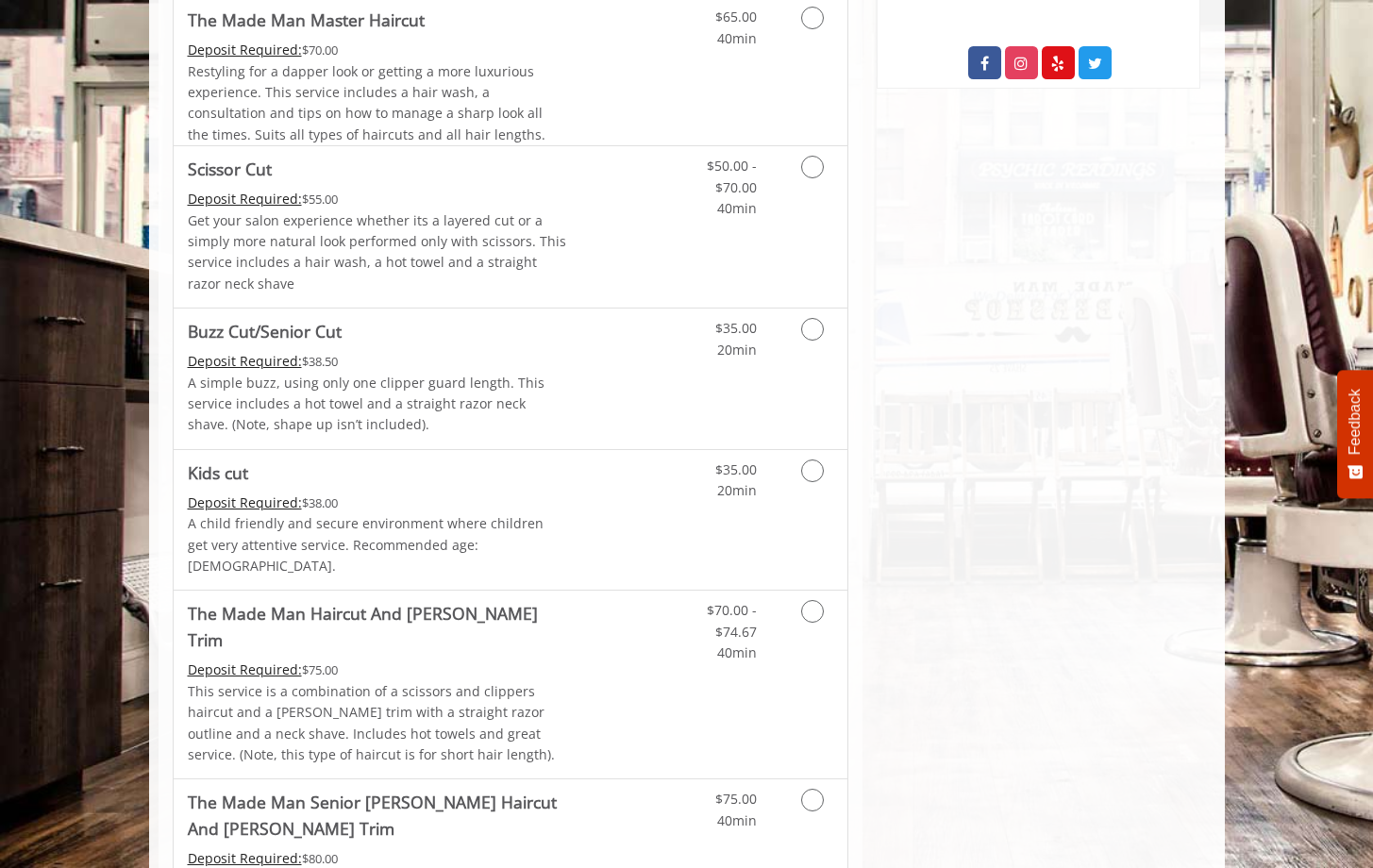
drag, startPoint x: 1387, startPoint y: 192, endPoint x: 1173, endPoint y: 405, distance: 301.9
click at [476, 681] on p "This service is a combination of a scissors and clippers haircut and a [PERSON_…" at bounding box center [377, 723] width 380 height 85
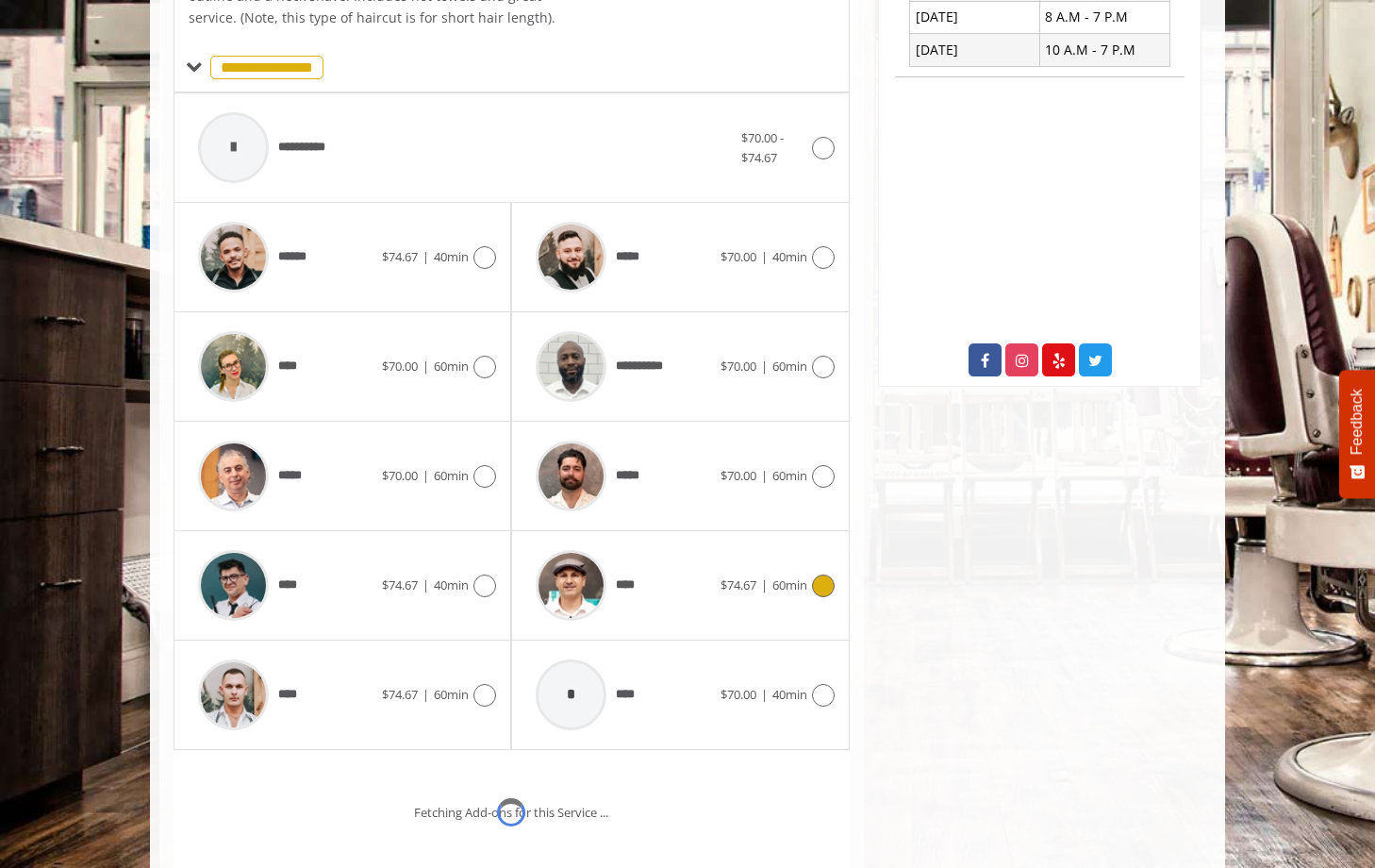
scroll to position [573, 0]
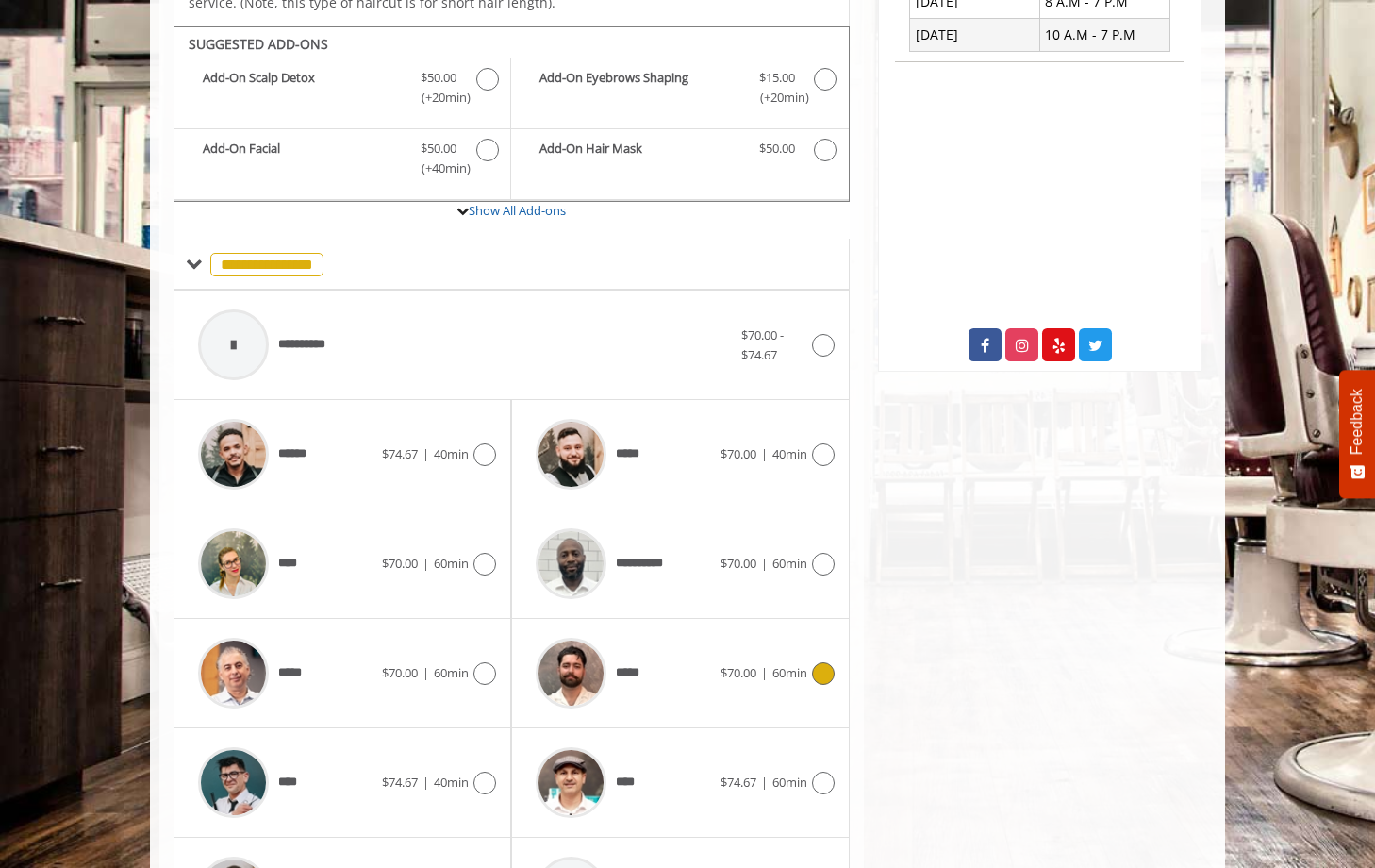
click at [668, 650] on div "*****" at bounding box center [623, 673] width 193 height 90
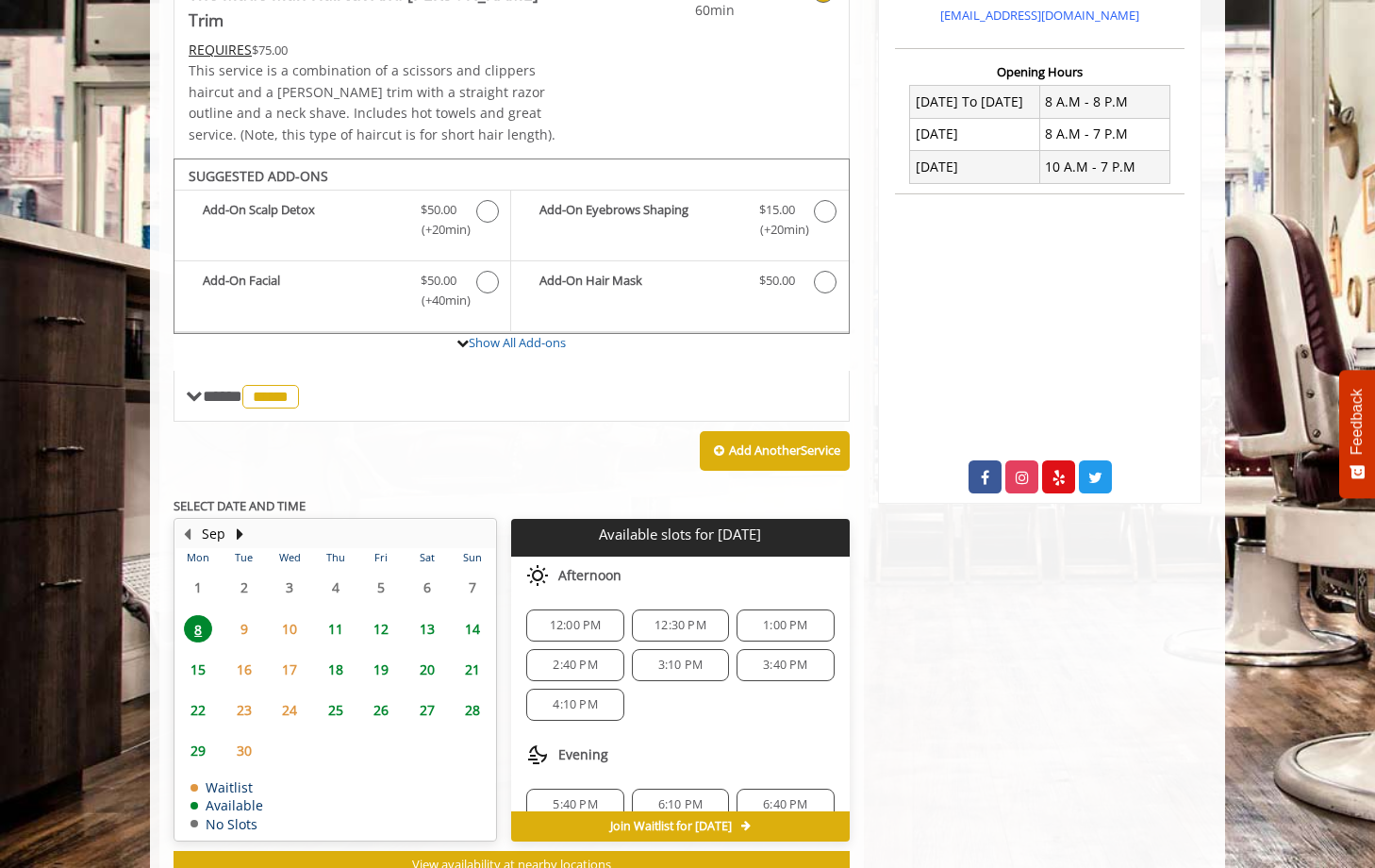
scroll to position [481, 0]
